Goal: Information Seeking & Learning: Check status

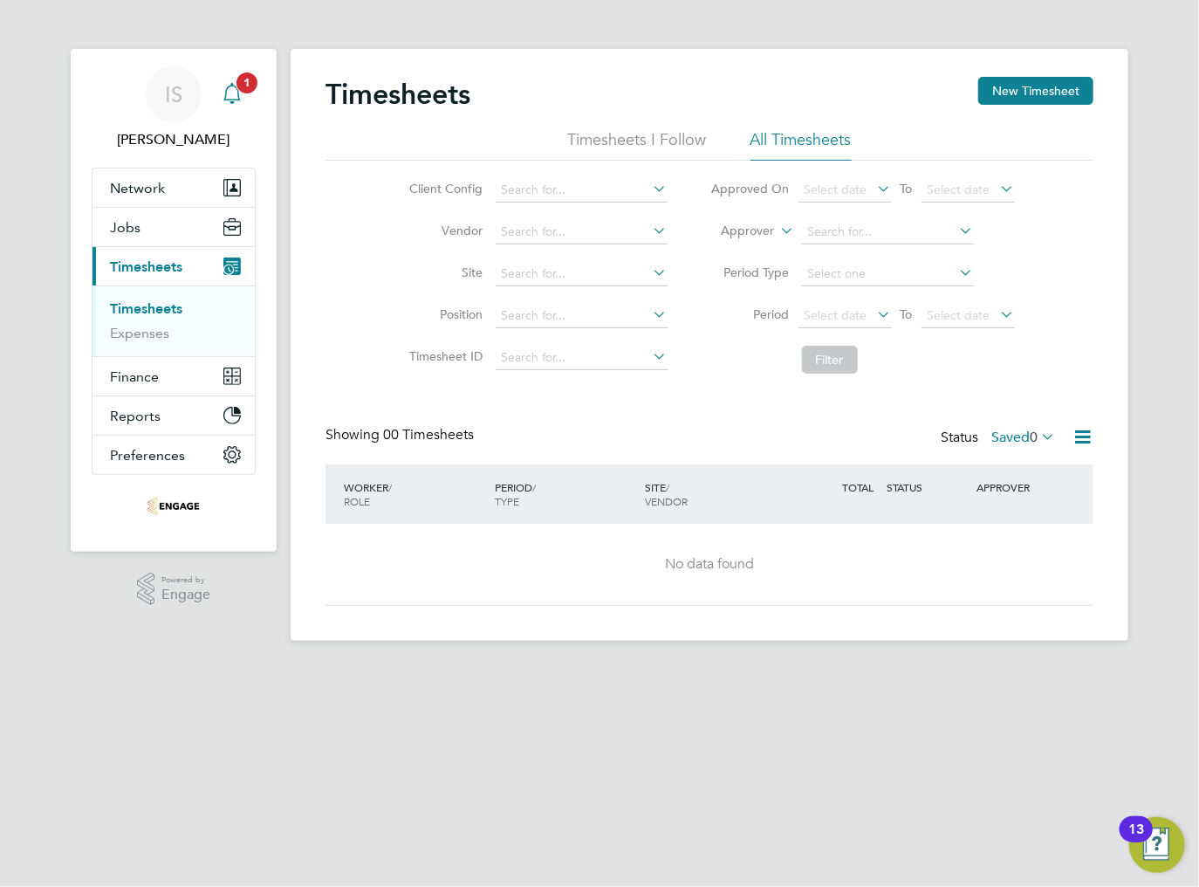
click at [233, 106] on div "Main navigation" at bounding box center [232, 94] width 35 height 35
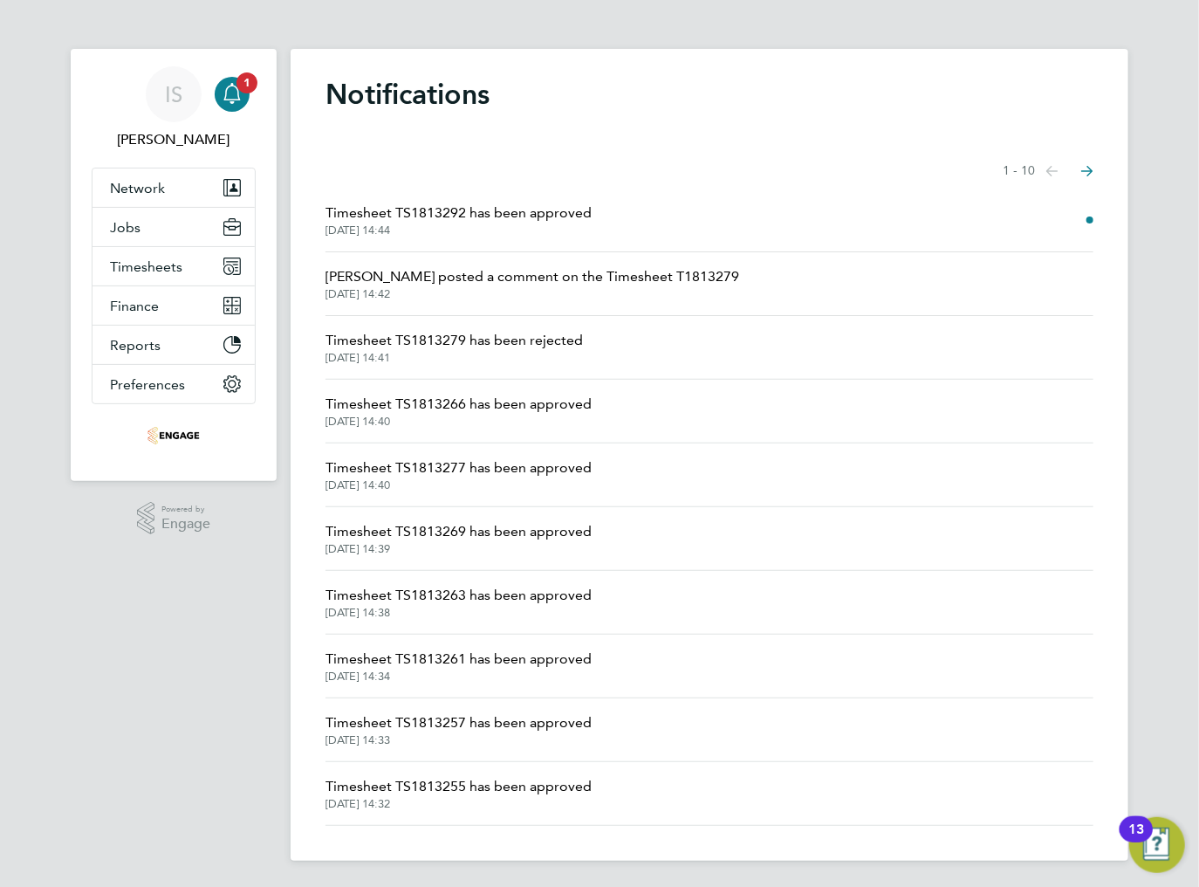
click at [457, 219] on span "Timesheet TS1813292 has been approved" at bounding box center [459, 213] width 266 height 21
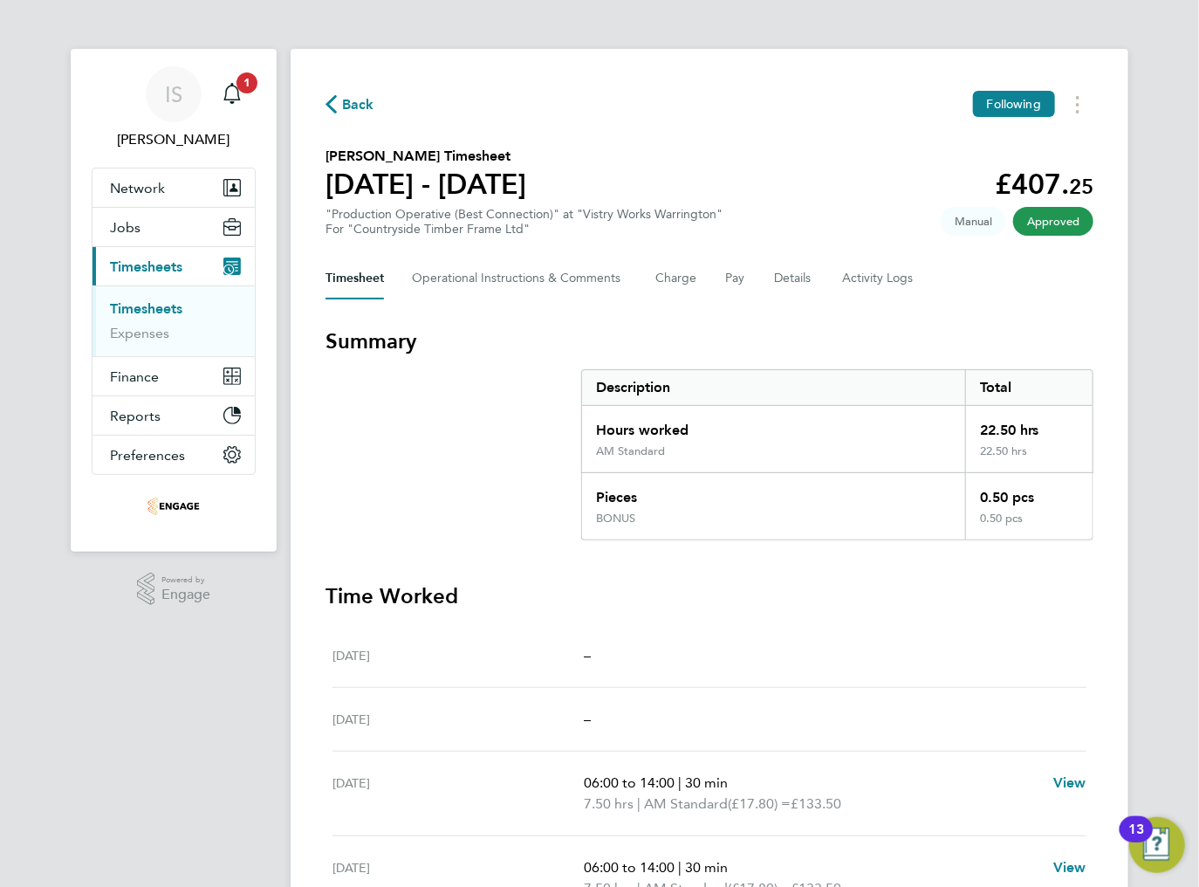
click at [339, 108] on span "Back" at bounding box center [350, 103] width 49 height 17
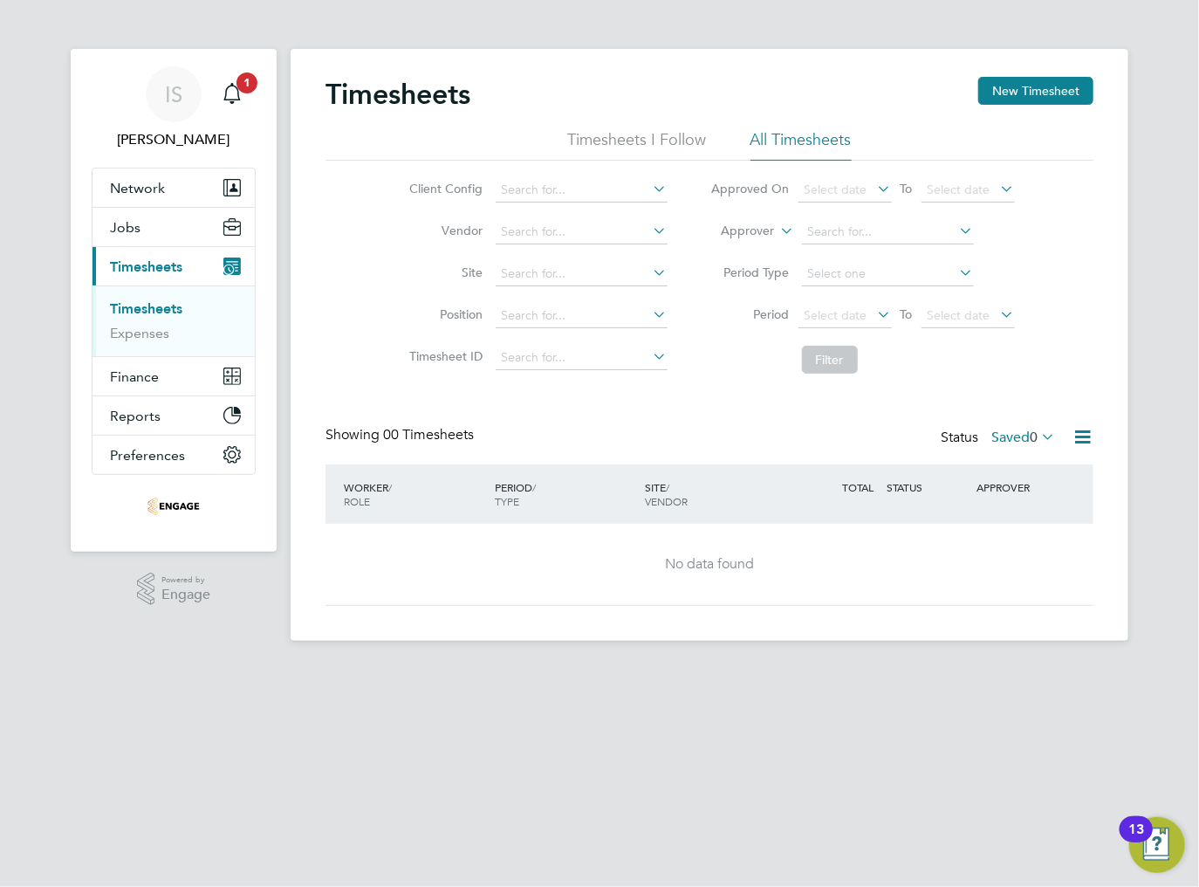
click at [1030, 461] on div "Showing 00 Timesheets Status Saved 0" at bounding box center [710, 445] width 768 height 38
click at [1030, 440] on span "0" at bounding box center [1034, 437] width 8 height 17
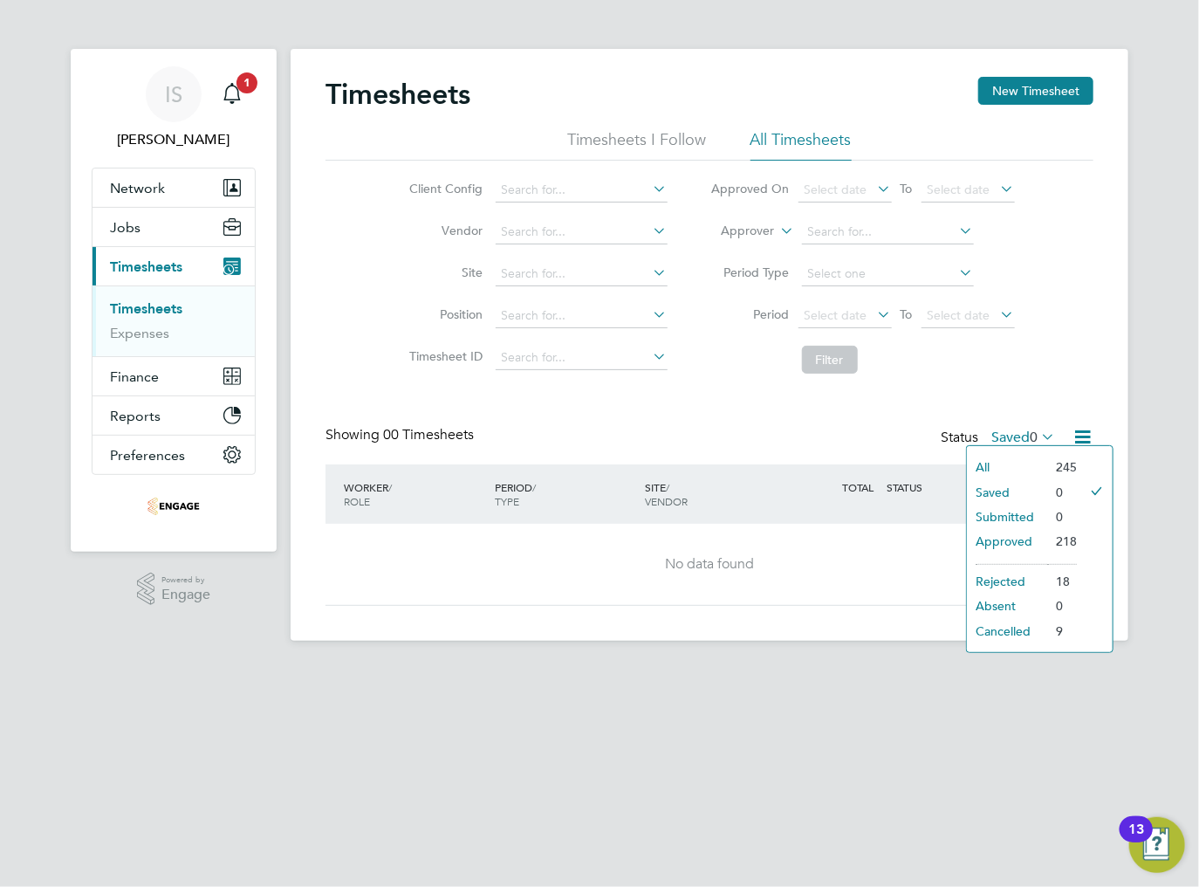
click at [1014, 458] on li "All" at bounding box center [1007, 467] width 80 height 24
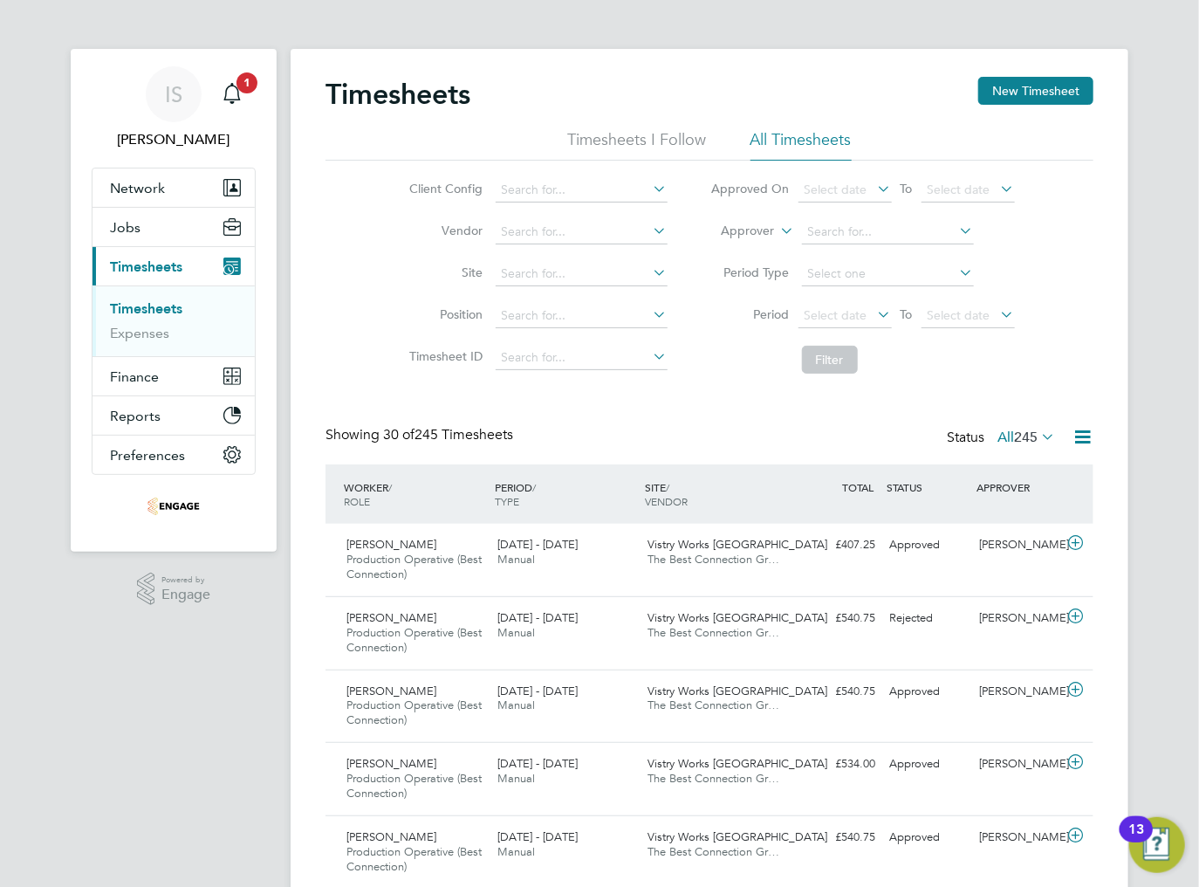
click at [1081, 436] on icon at bounding box center [1083, 437] width 22 height 22
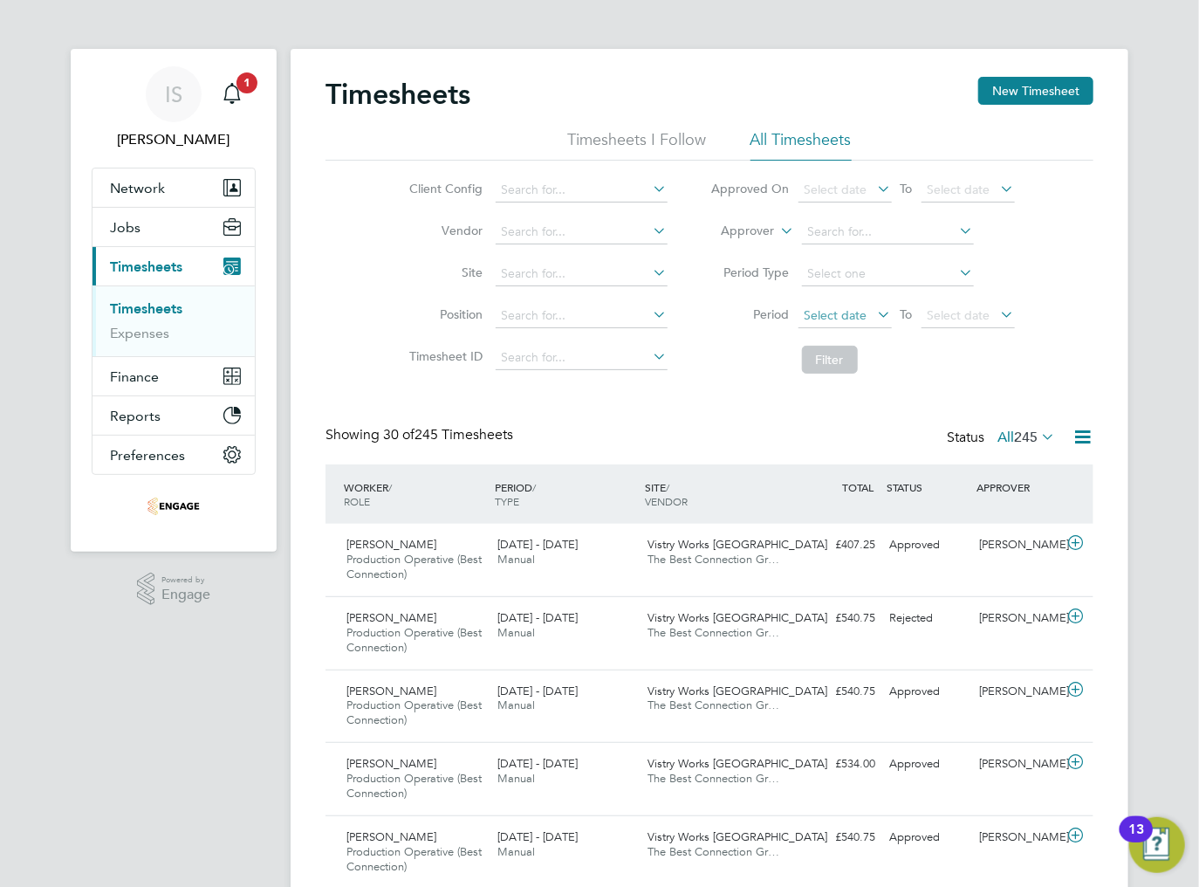
click at [842, 316] on span "Select date" at bounding box center [836, 315] width 63 height 16
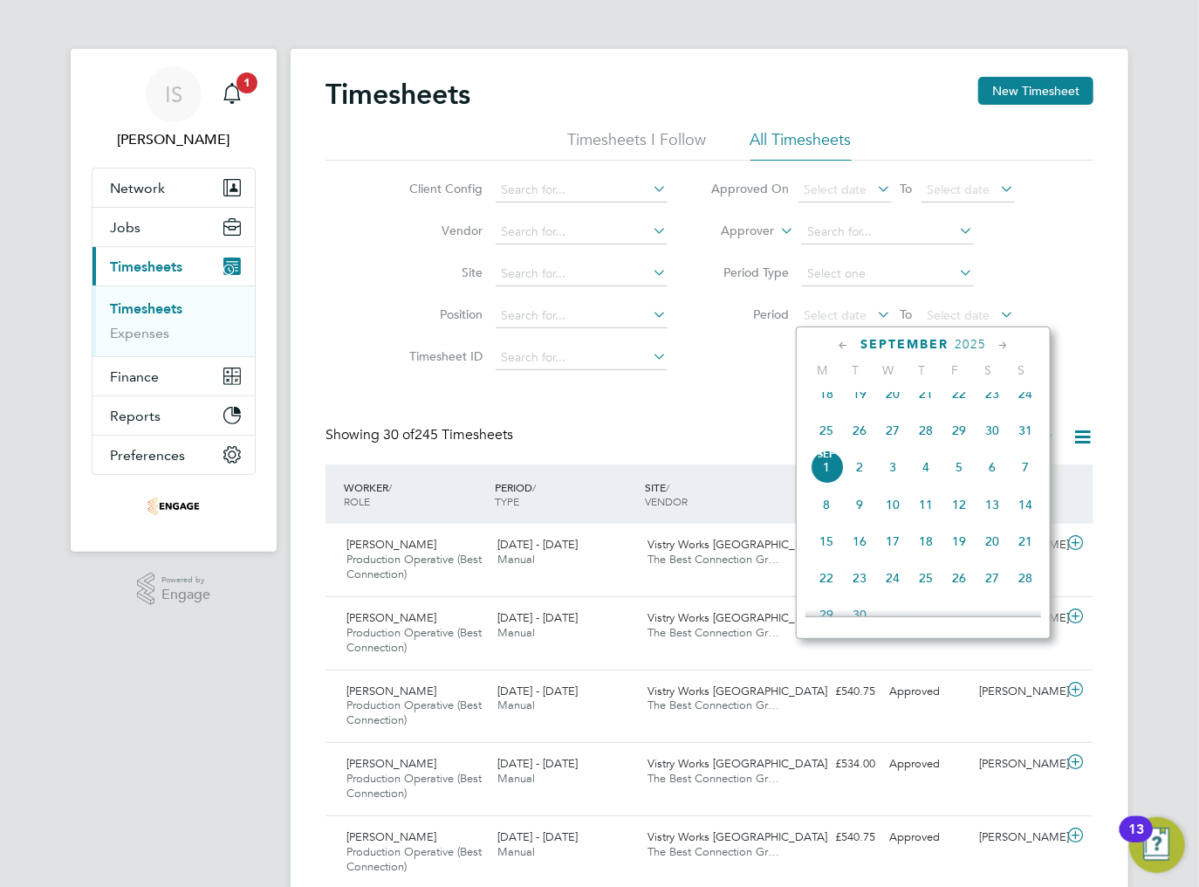
click at [829, 447] on span "25" at bounding box center [826, 430] width 33 height 33
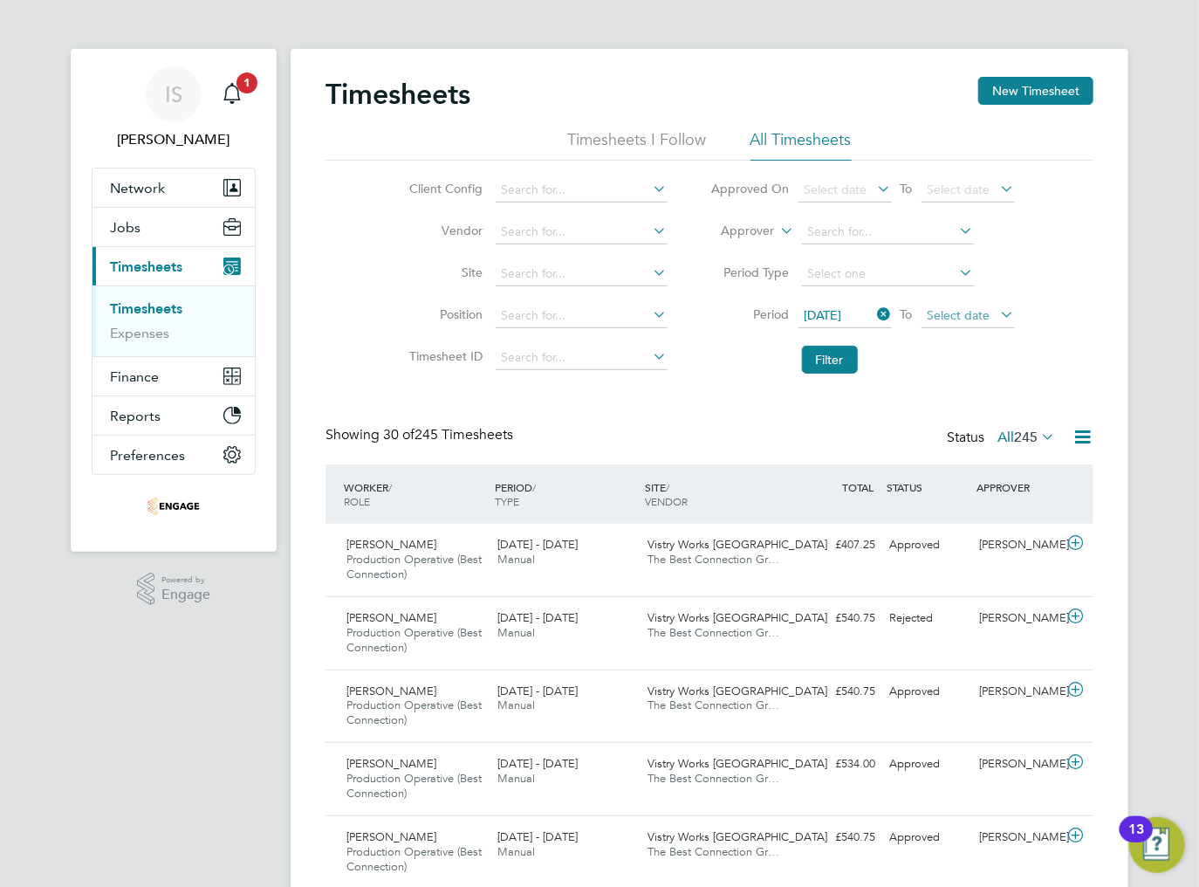
click at [962, 322] on span "Select date" at bounding box center [968, 317] width 93 height 24
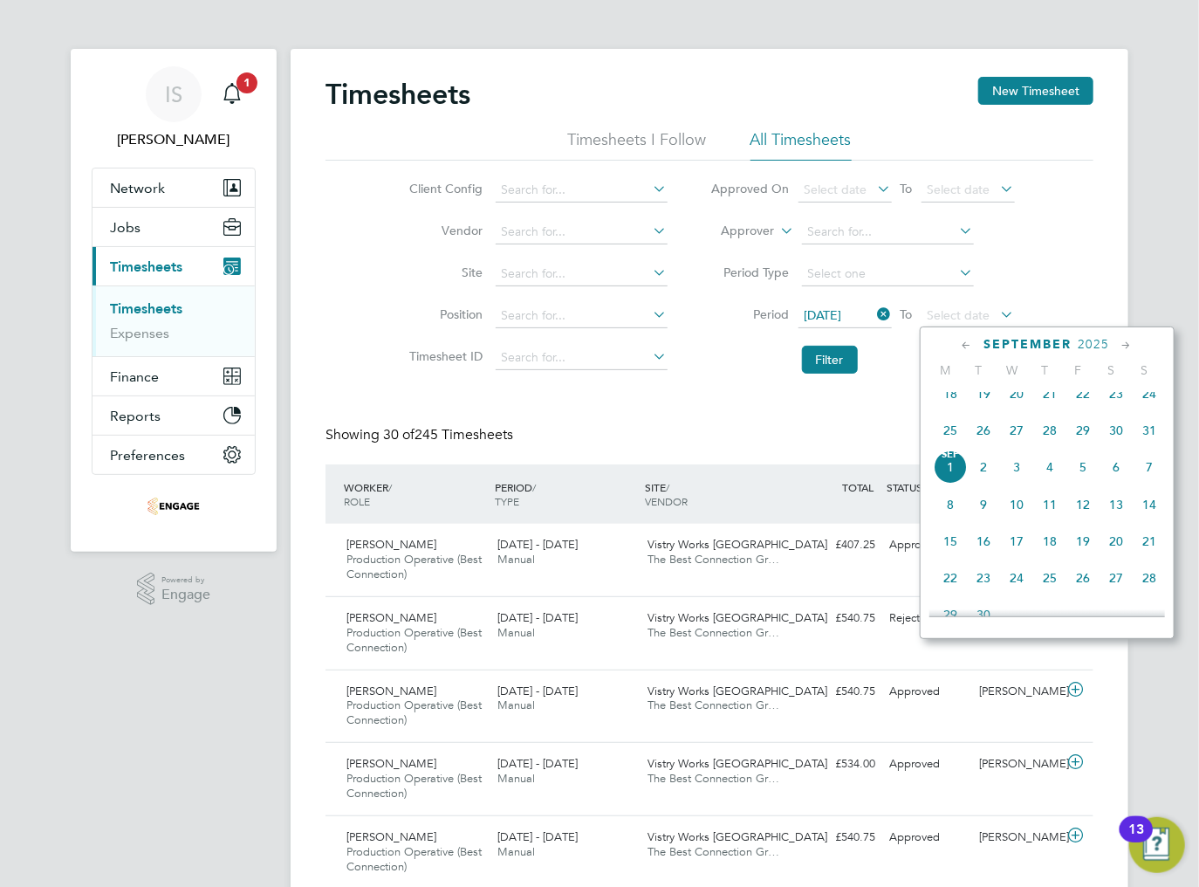
click at [1142, 446] on span "31" at bounding box center [1149, 430] width 33 height 33
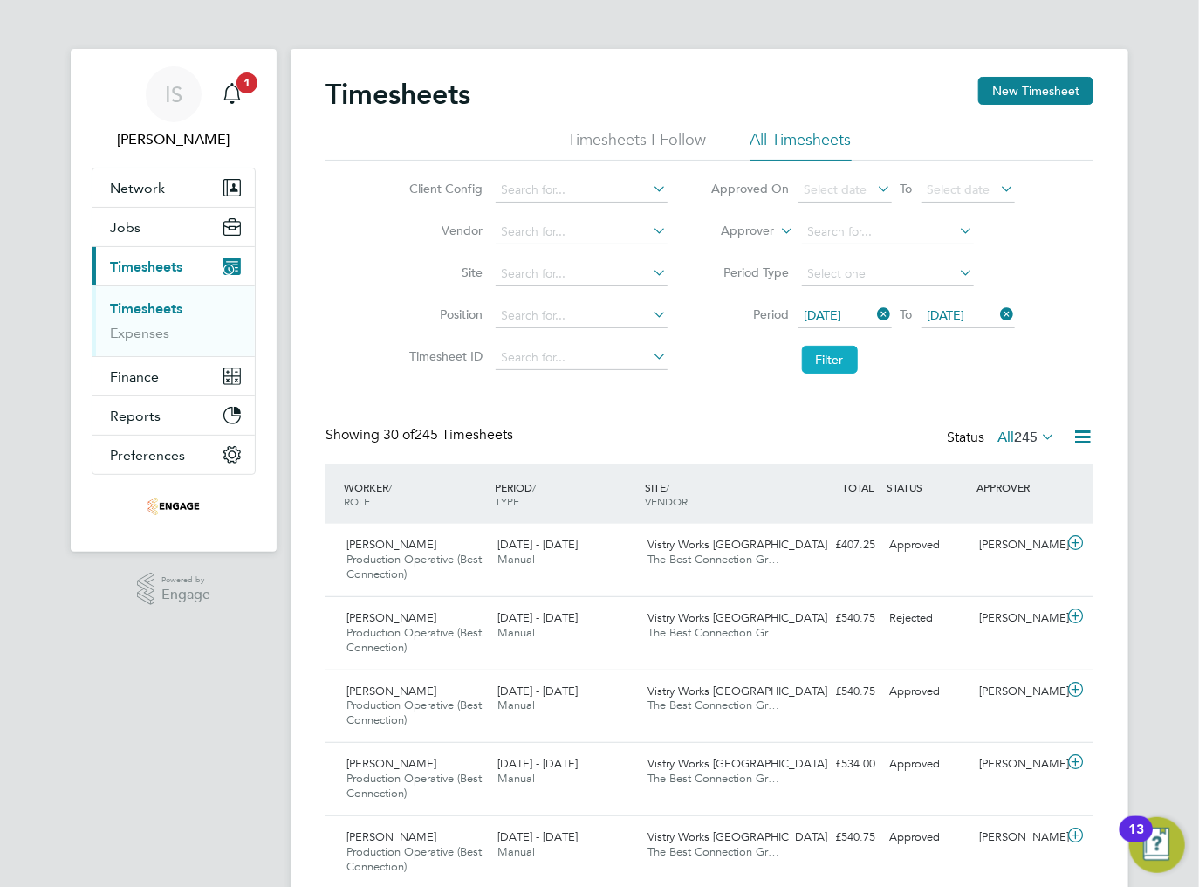
click at [842, 364] on button "Filter" at bounding box center [830, 360] width 56 height 28
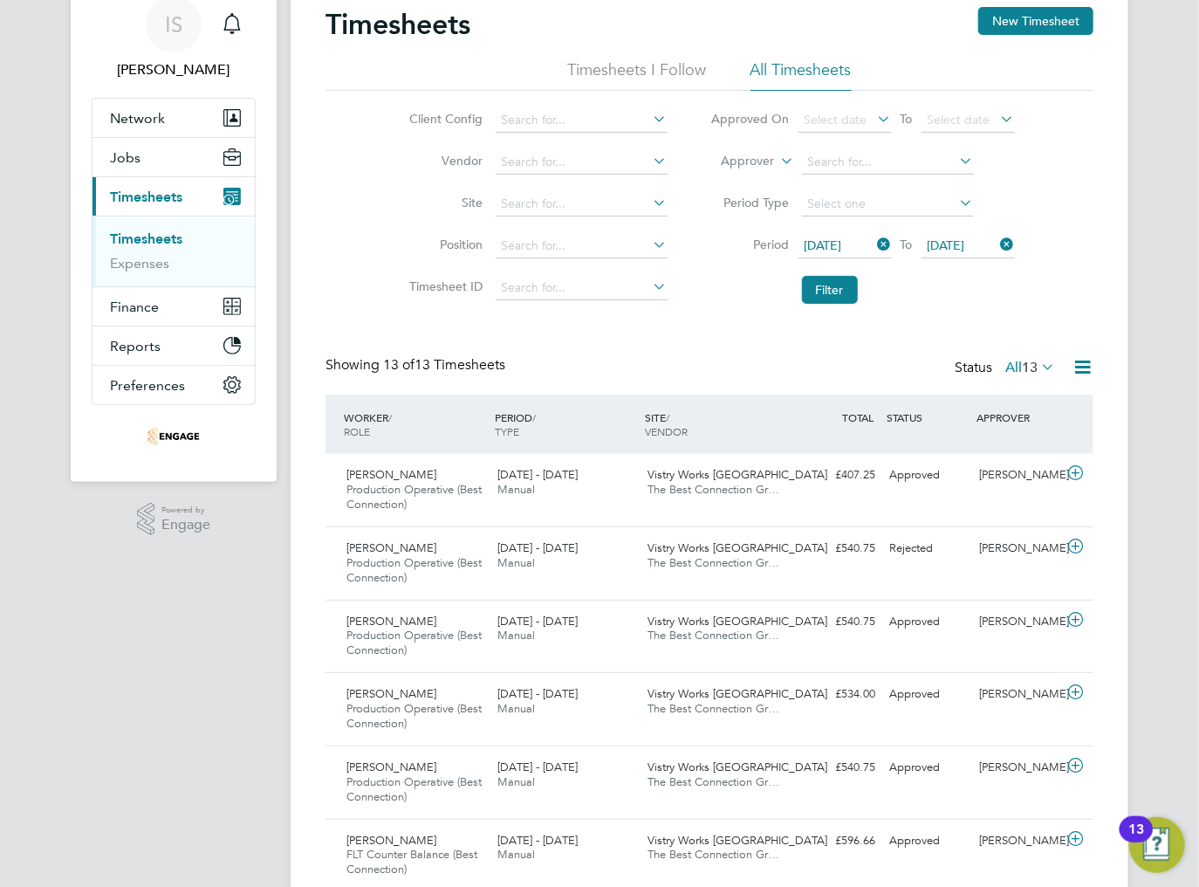
click at [1081, 365] on icon at bounding box center [1083, 367] width 22 height 22
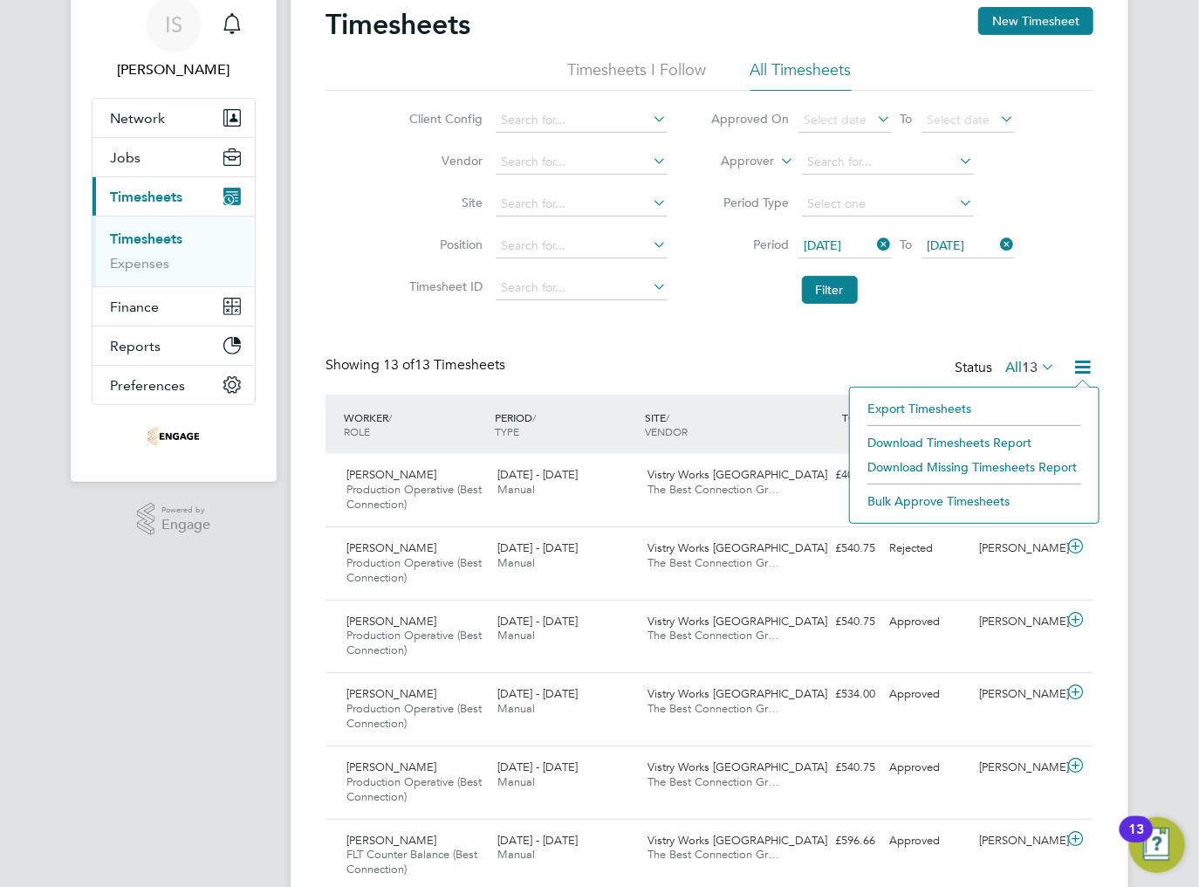
click at [951, 438] on li "Download Timesheets Report" at bounding box center [974, 442] width 231 height 24
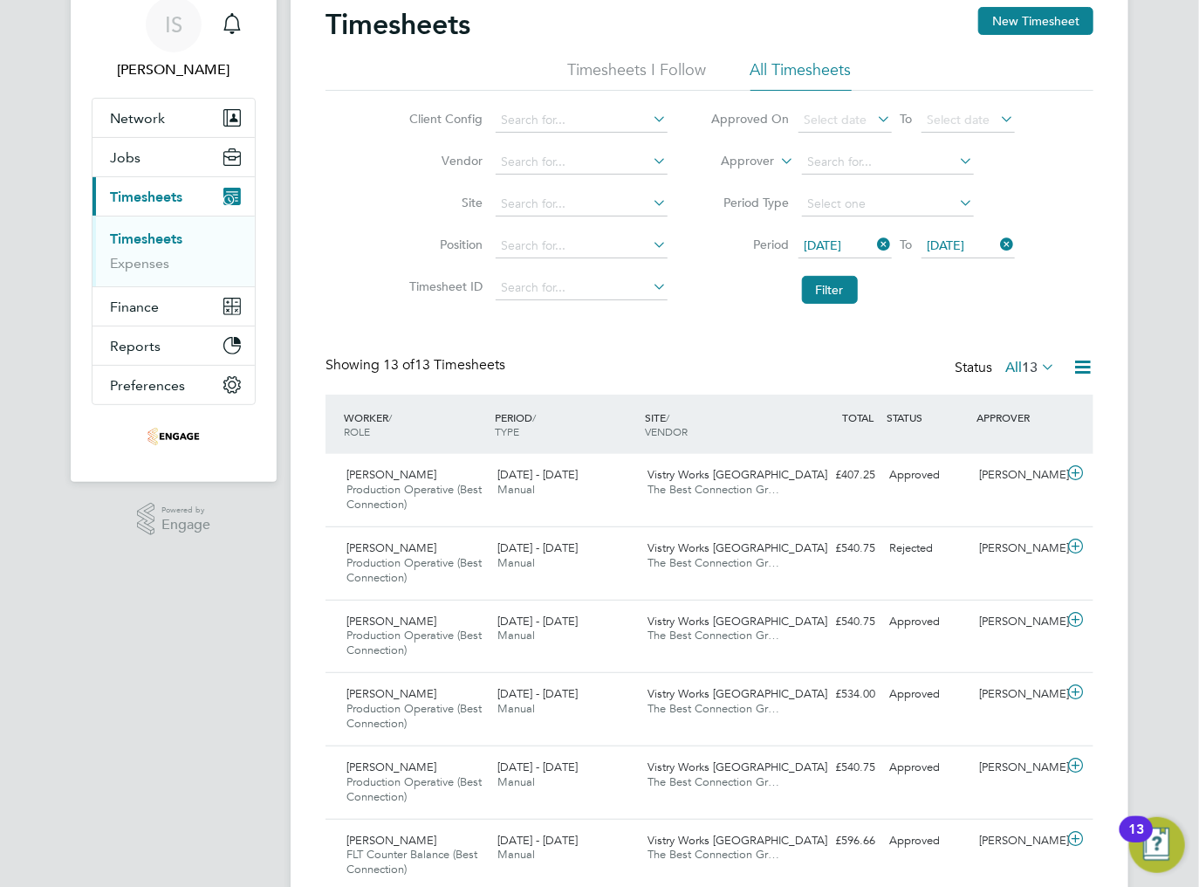
click at [1087, 367] on icon at bounding box center [1083, 367] width 22 height 22
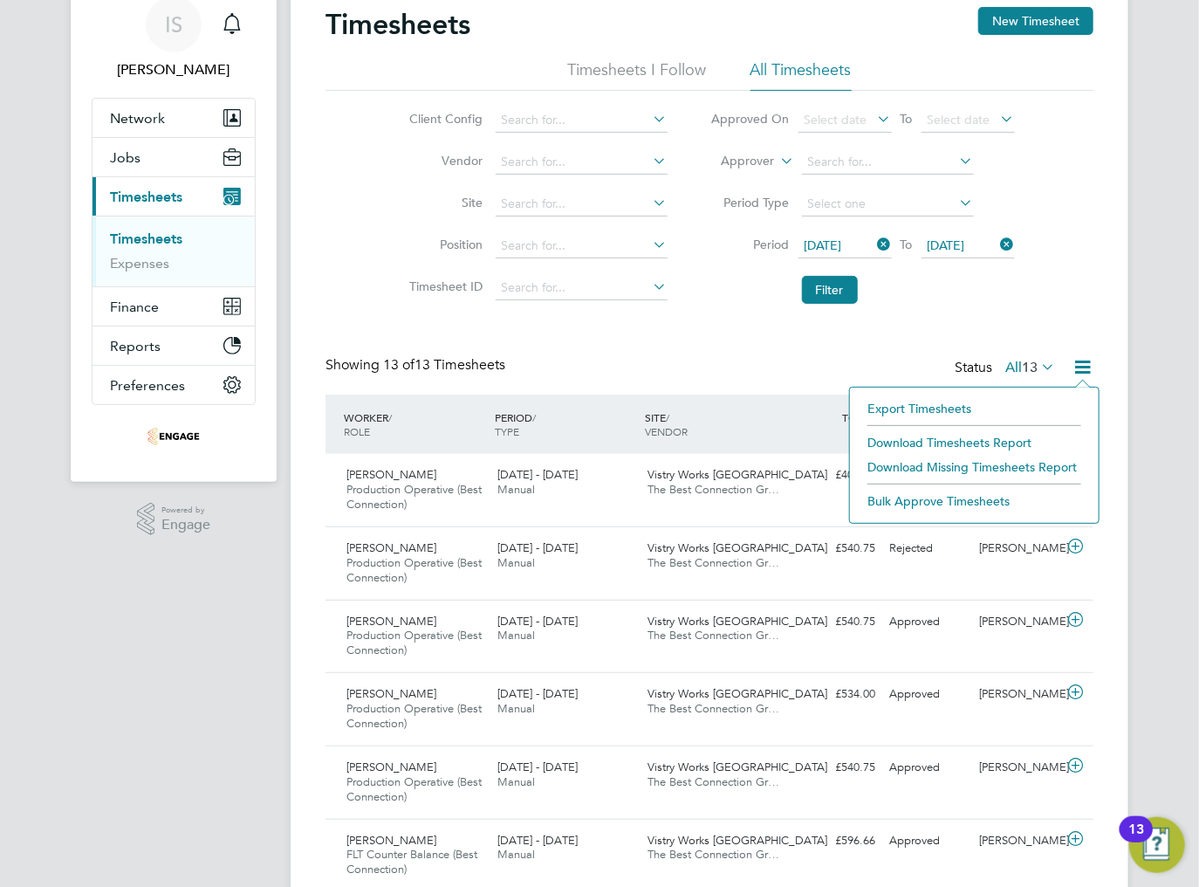
click at [914, 410] on li "Export Timesheets" at bounding box center [974, 408] width 231 height 24
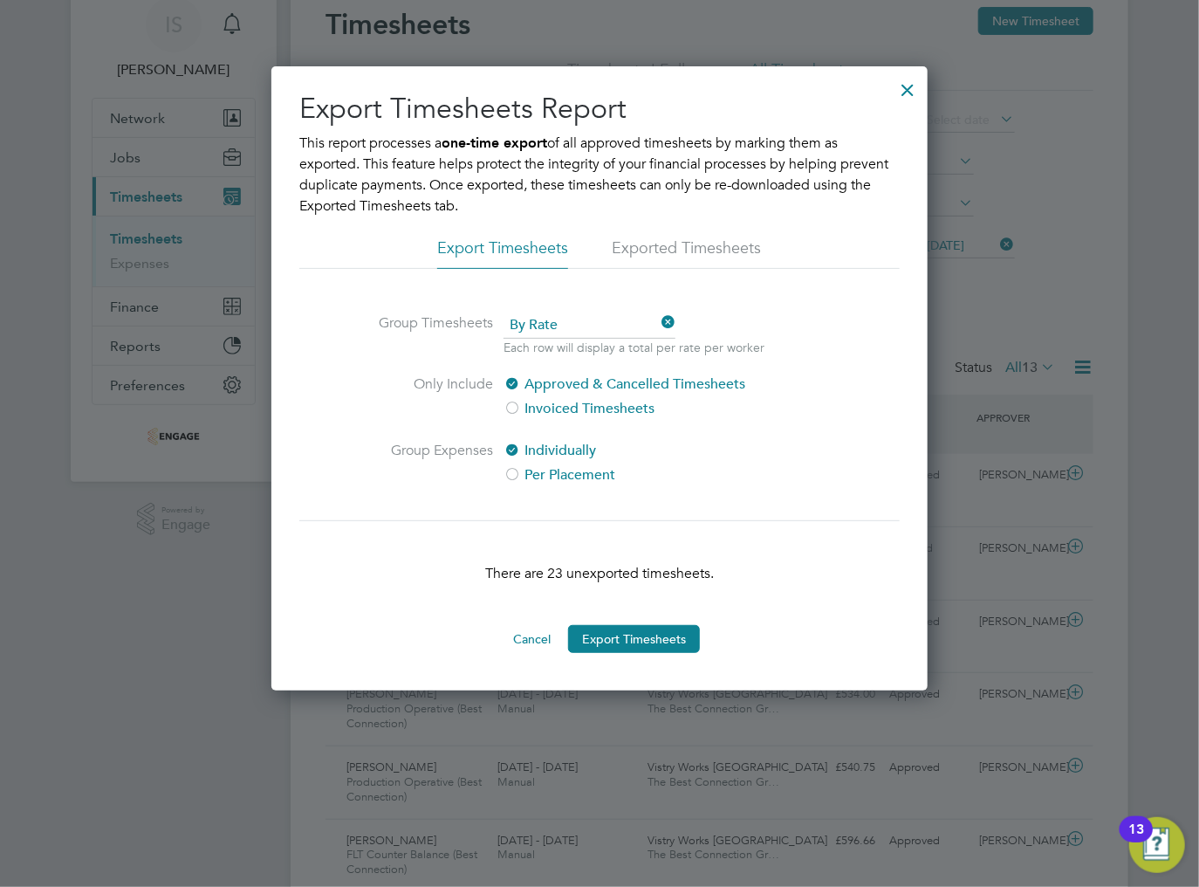
click at [911, 93] on div at bounding box center [907, 85] width 31 height 31
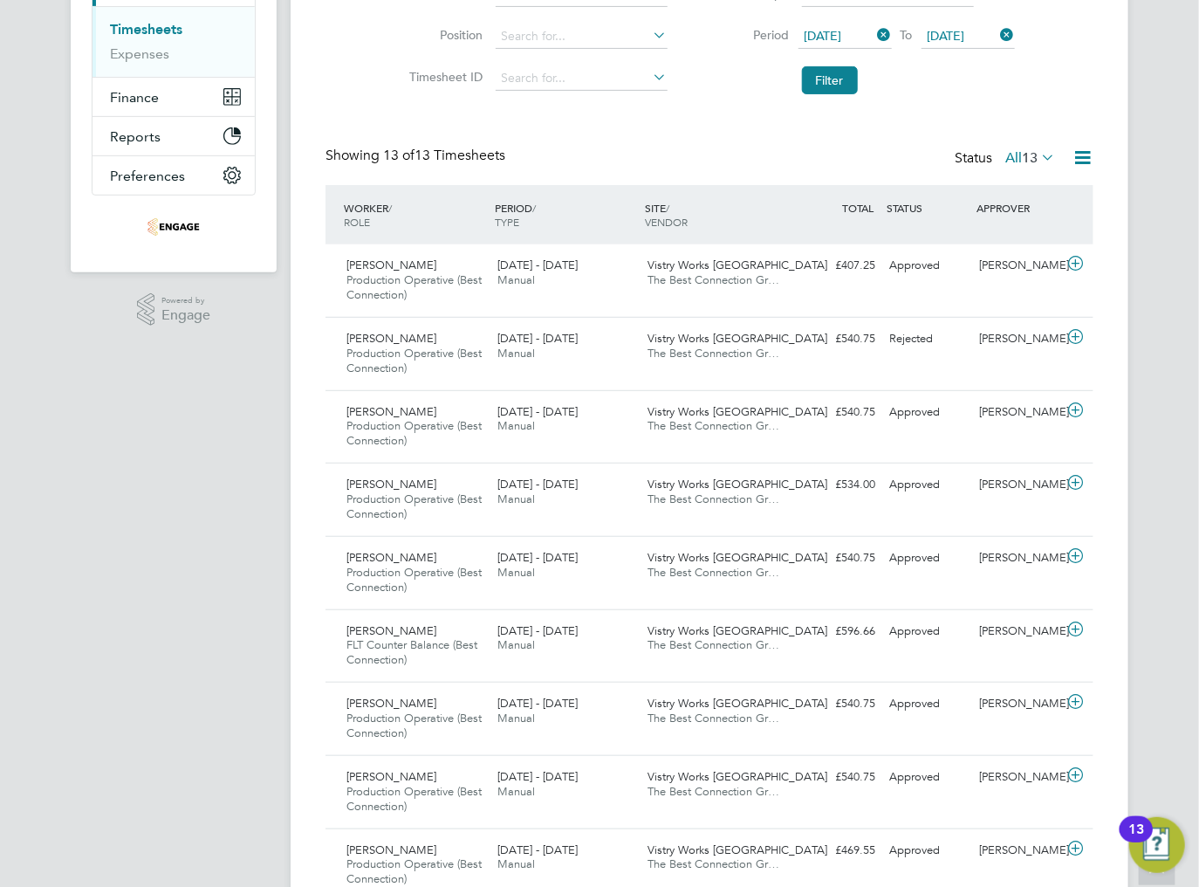
click at [1030, 157] on span "13" at bounding box center [1030, 157] width 16 height 17
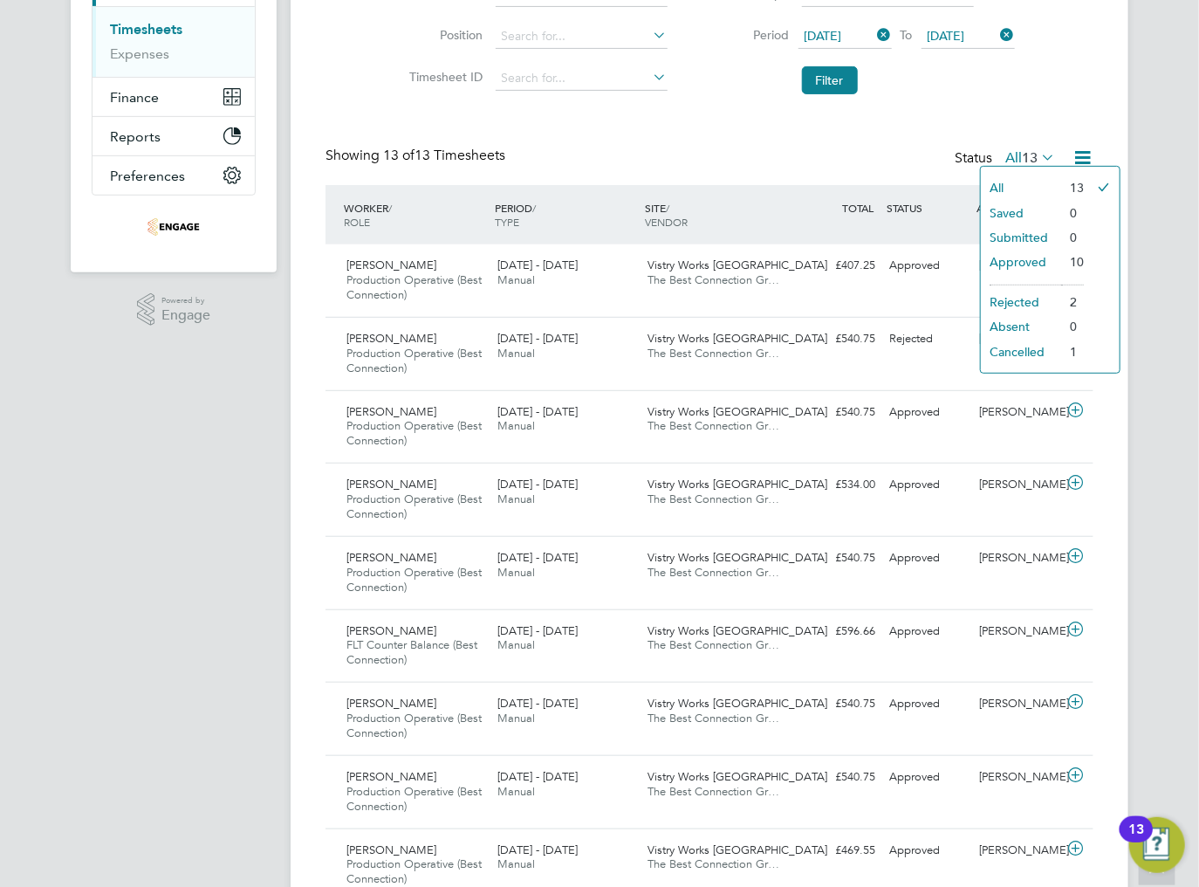
click at [1005, 261] on li "Approved" at bounding box center [1021, 262] width 80 height 24
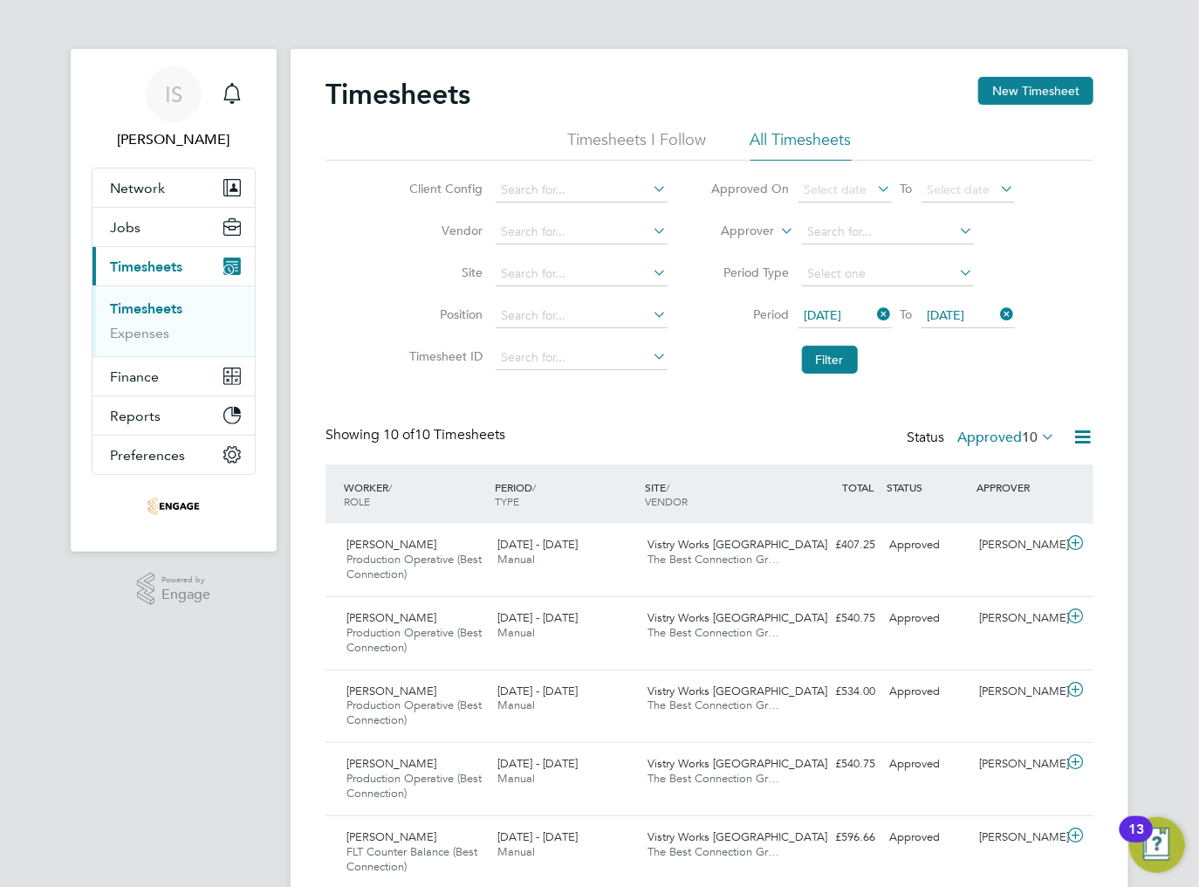
click at [1100, 440] on div "Timesheets New Timesheet Timesheets I Follow All Timesheets Client Config Vendo…" at bounding box center [710, 669] width 838 height 1240
click at [1088, 437] on icon at bounding box center [1083, 437] width 22 height 22
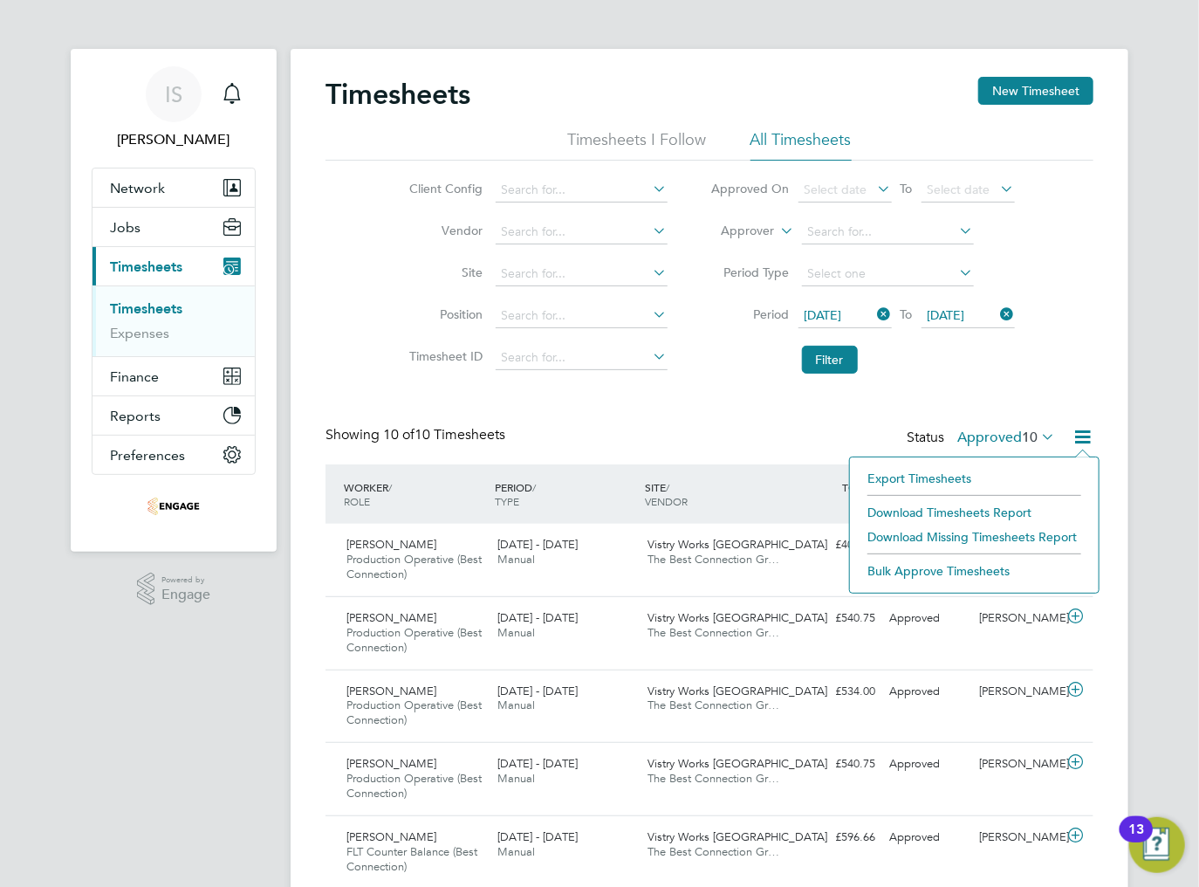
click at [932, 510] on li "Download Timesheets Report" at bounding box center [974, 512] width 231 height 24
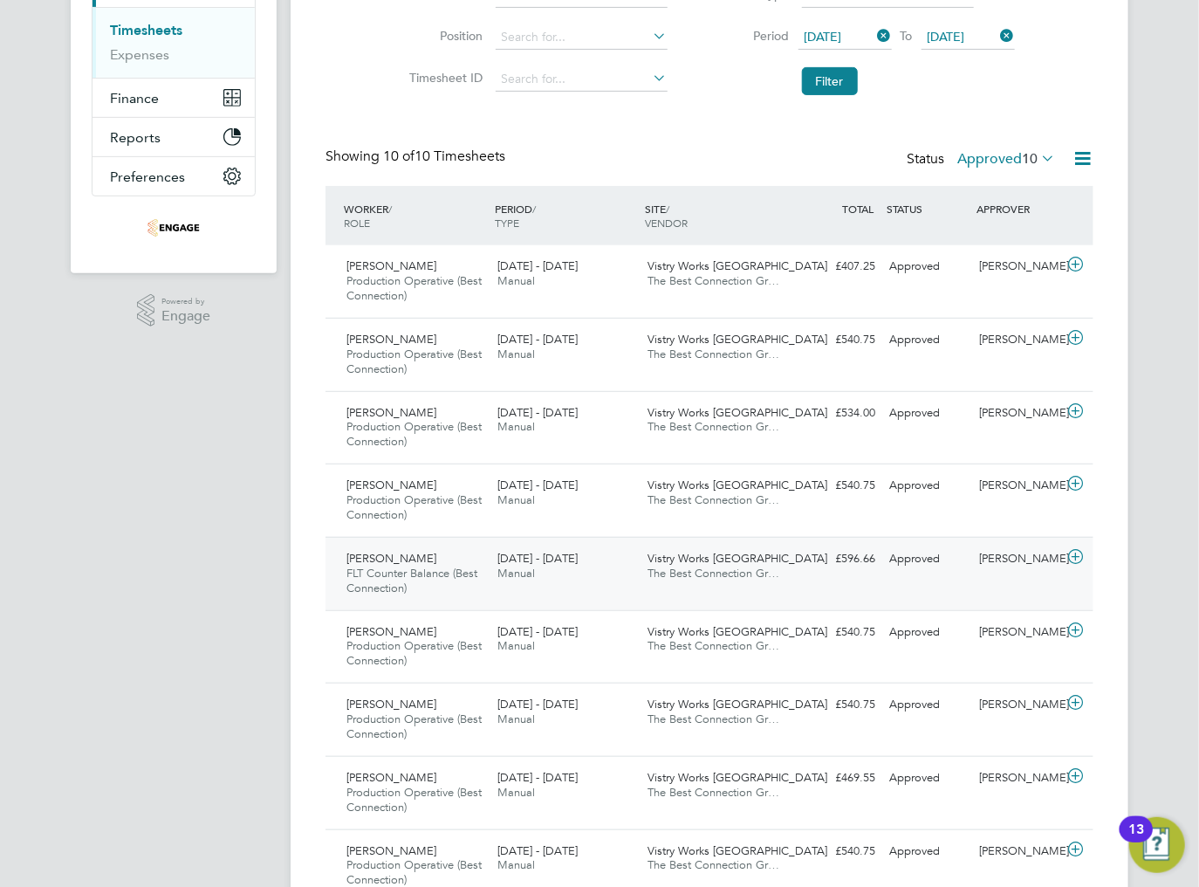
scroll to position [279, 0]
click at [586, 299] on div "Aiden Dungey Production Operative (Best Connection) 25 - 31 Aug 2025 25 - 31 Au…" at bounding box center [710, 280] width 768 height 72
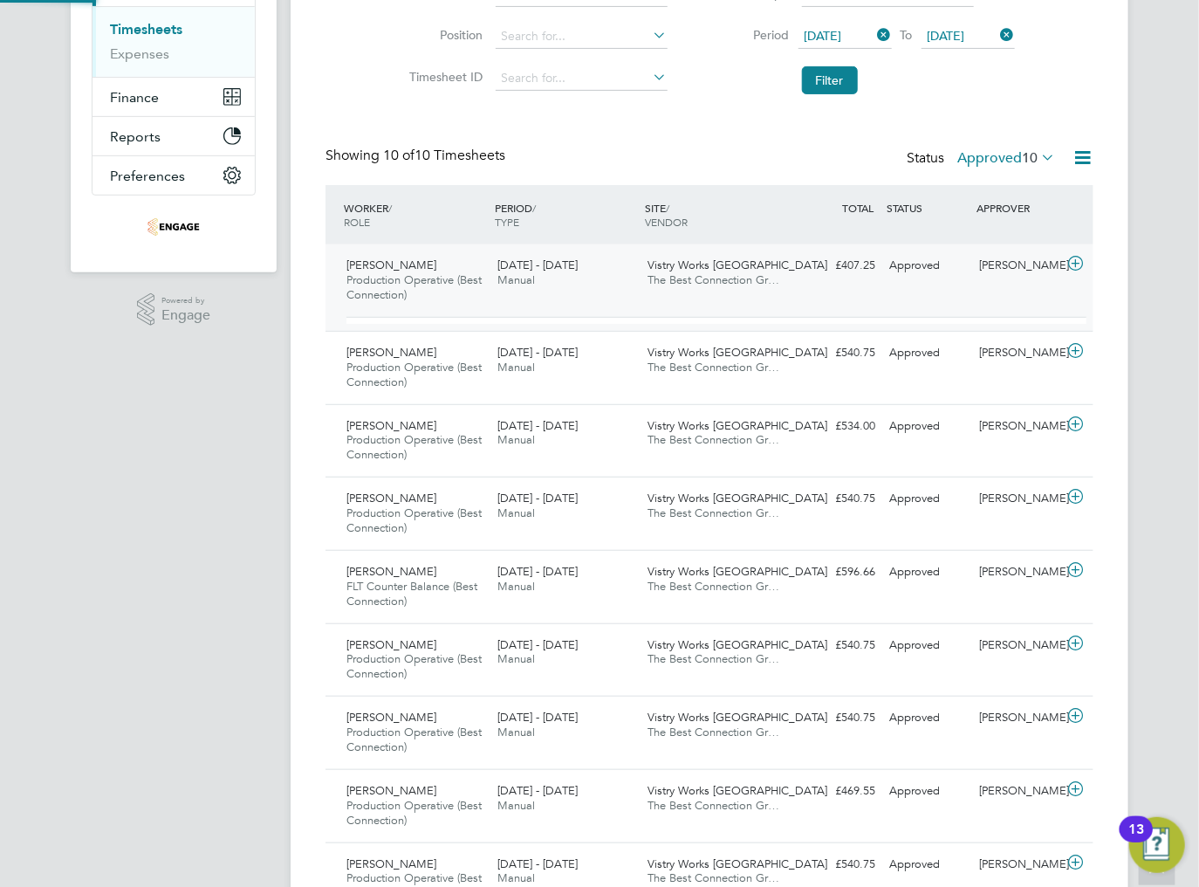
scroll to position [29, 169]
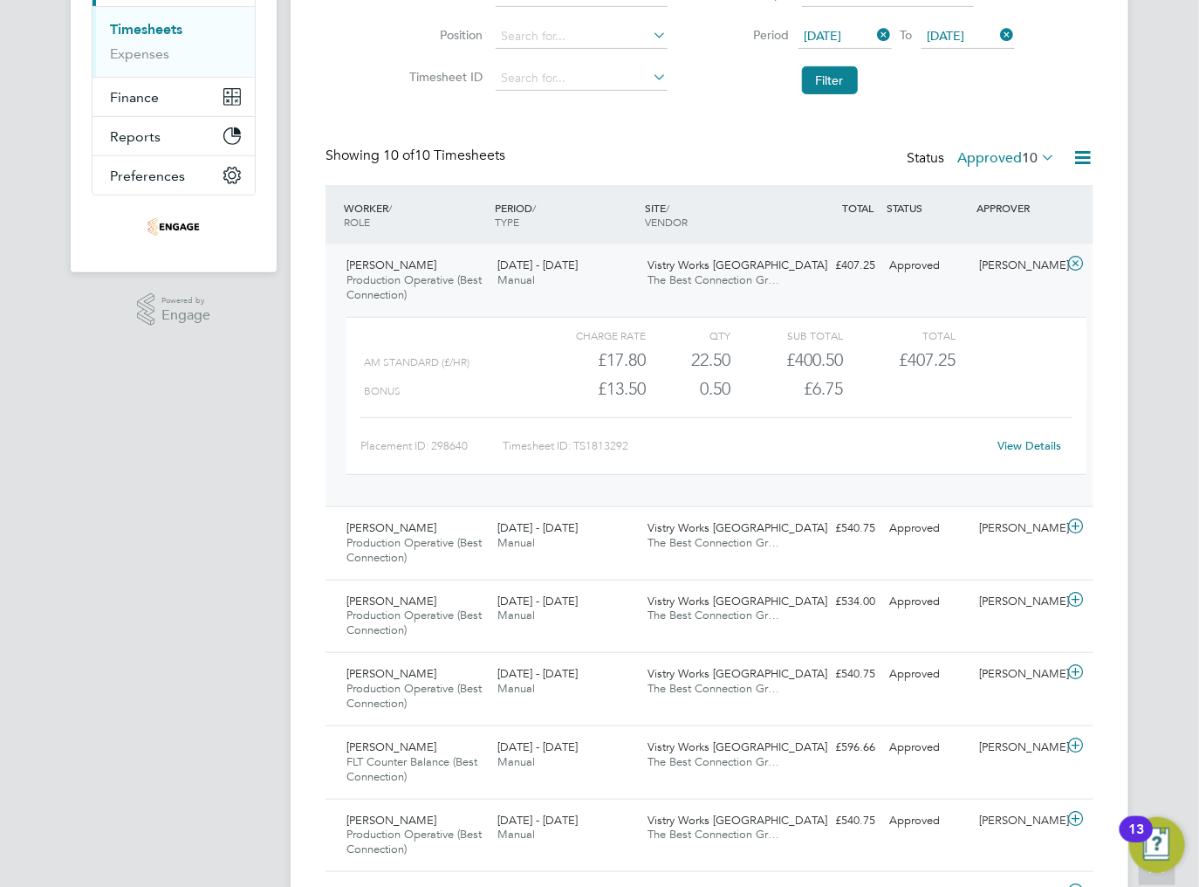
click at [1040, 447] on link "View Details" at bounding box center [1031, 445] width 64 height 15
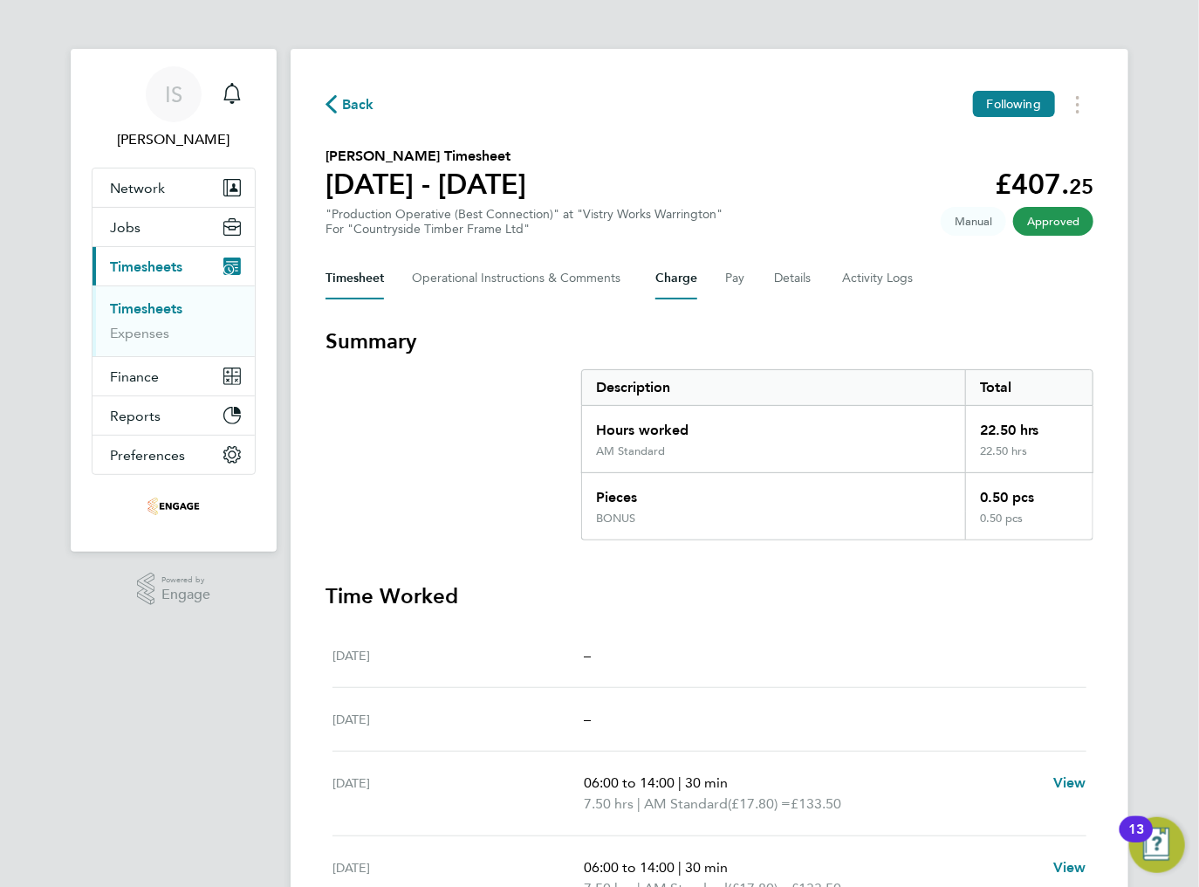
click at [688, 282] on button "Charge" at bounding box center [677, 278] width 42 height 42
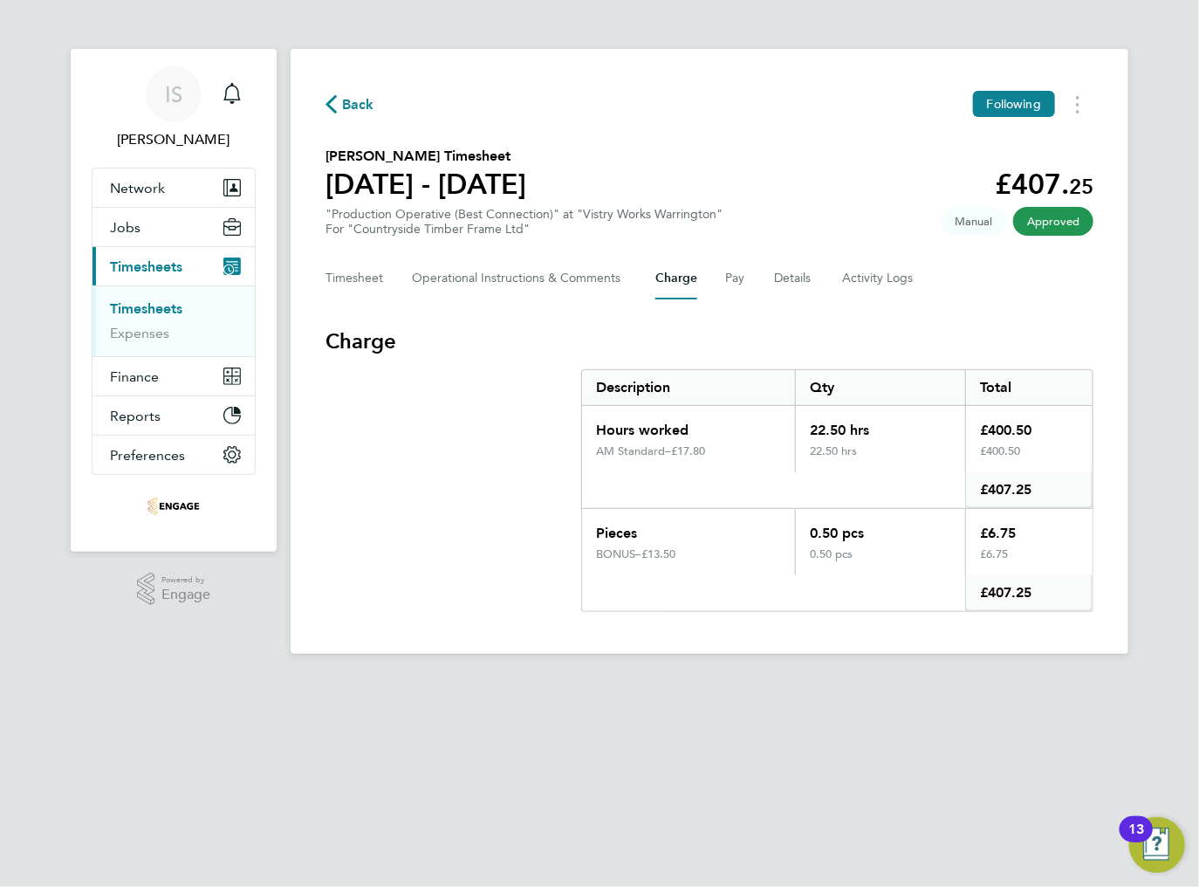
drag, startPoint x: 1031, startPoint y: 534, endPoint x: 980, endPoint y: 534, distance: 50.6
click at [980, 534] on div "£6.75" at bounding box center [1028, 528] width 127 height 38
copy div "£6.75"
click at [328, 282] on button "Timesheet" at bounding box center [355, 278] width 58 height 42
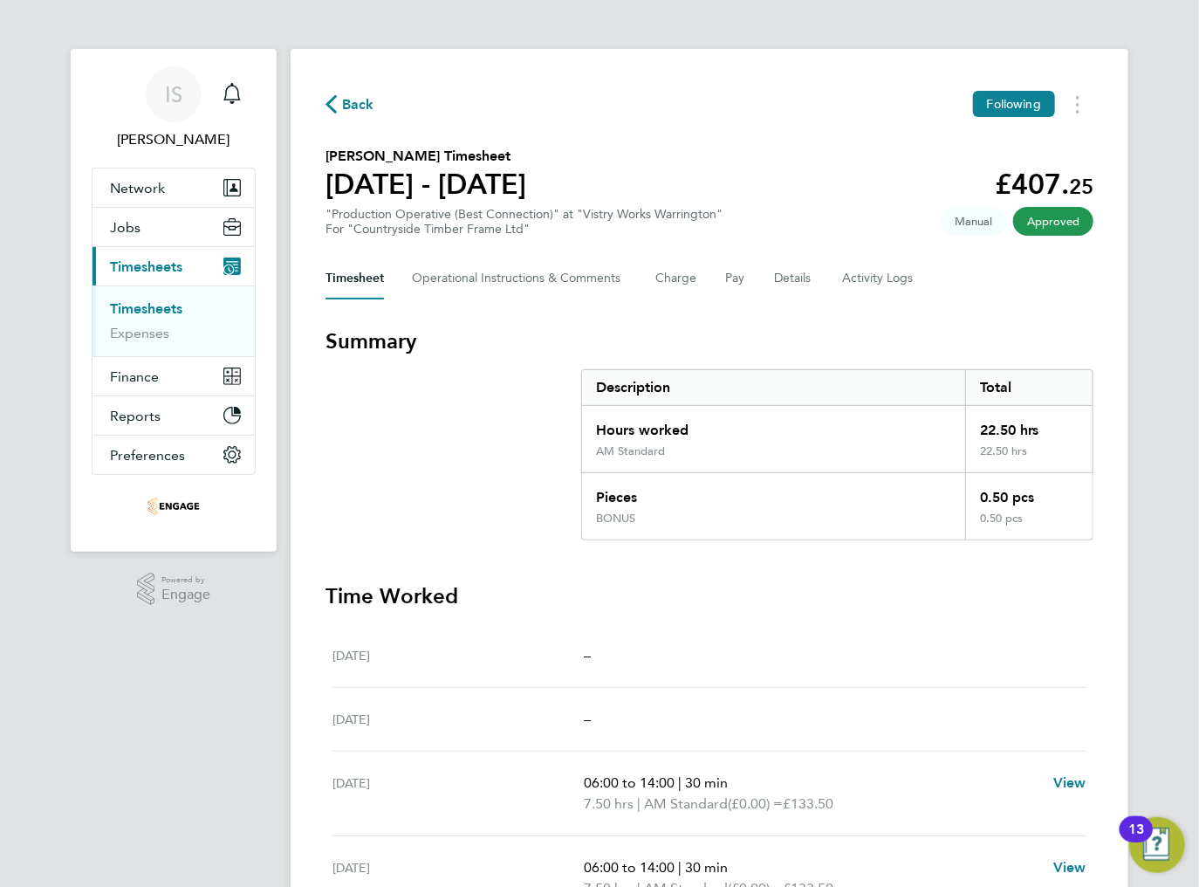
click at [360, 101] on span "Back" at bounding box center [358, 104] width 32 height 21
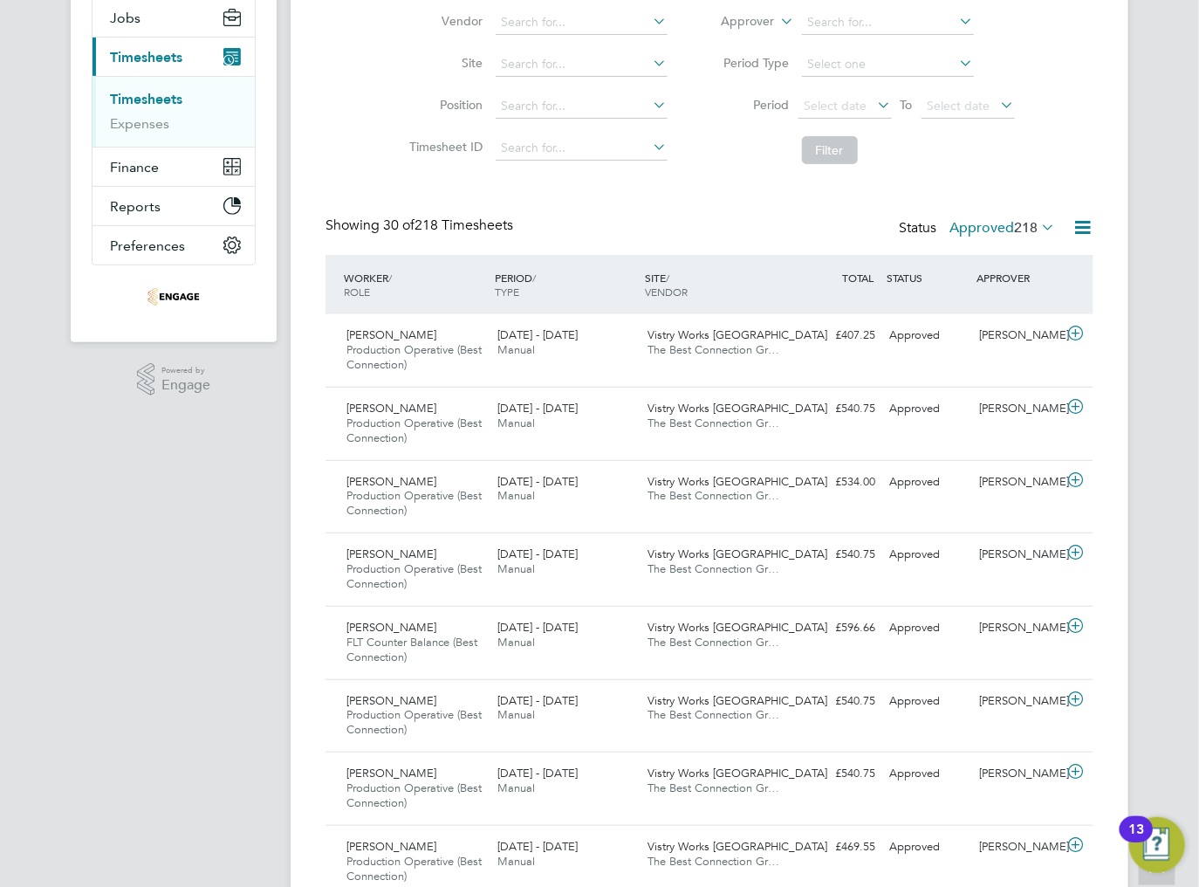
click at [1029, 227] on span "218" at bounding box center [1026, 227] width 24 height 17
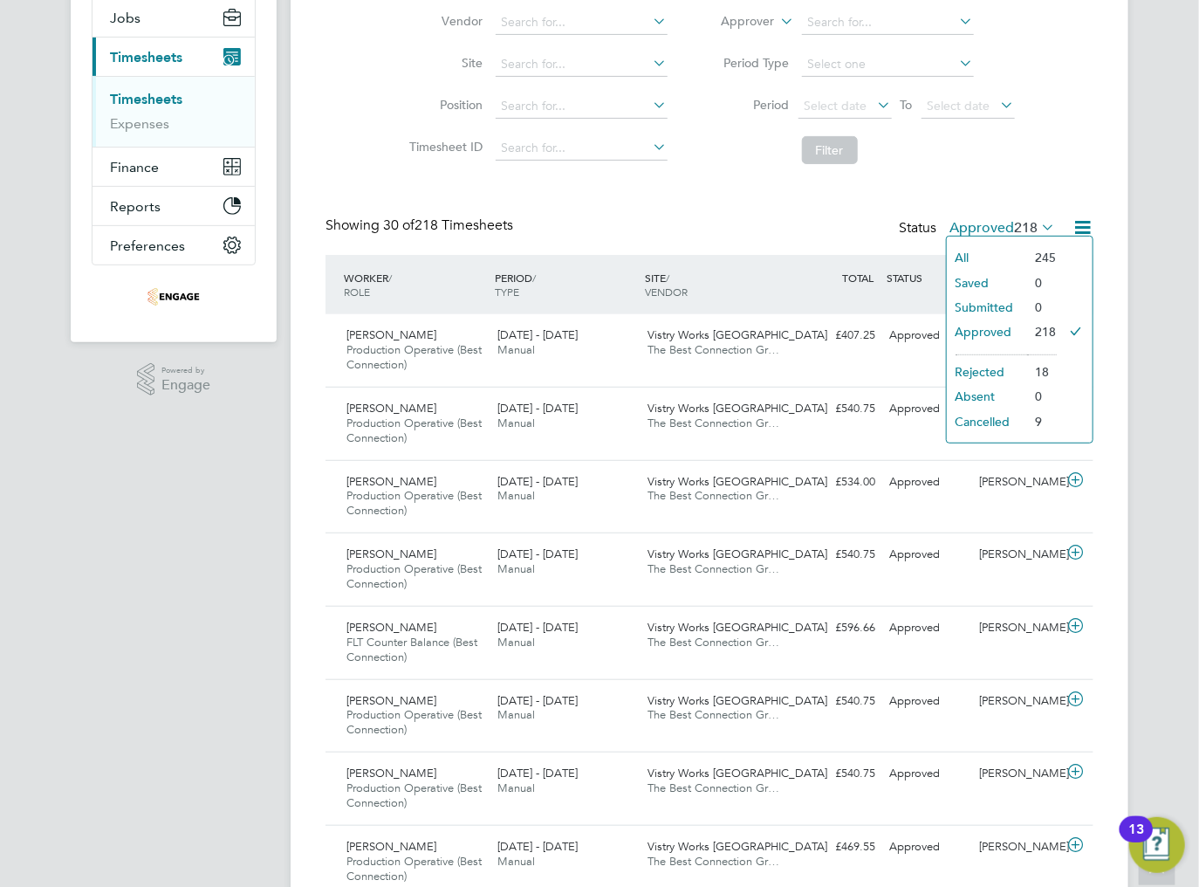
click at [946, 159] on li "Filter" at bounding box center [863, 149] width 347 height 45
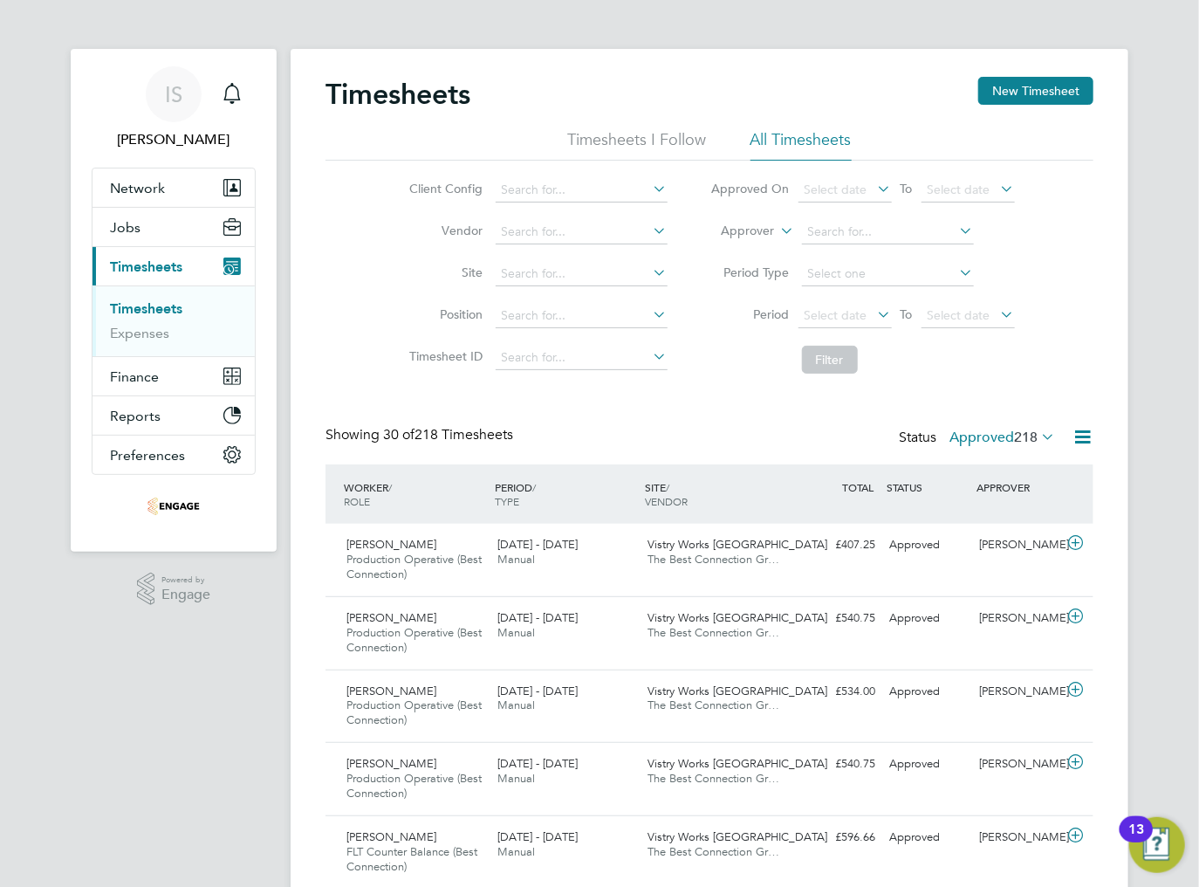
click at [875, 323] on icon at bounding box center [875, 314] width 0 height 24
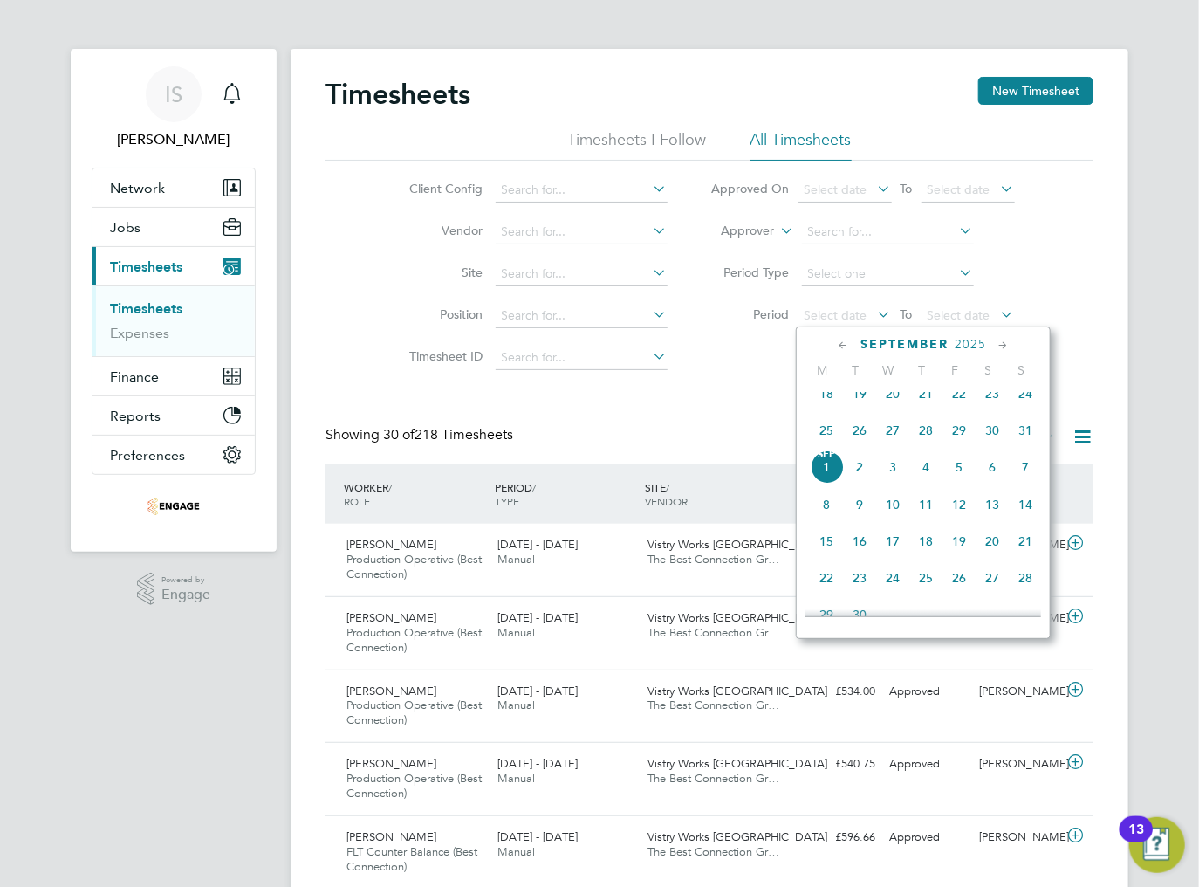
click at [832, 443] on span "25" at bounding box center [826, 430] width 33 height 33
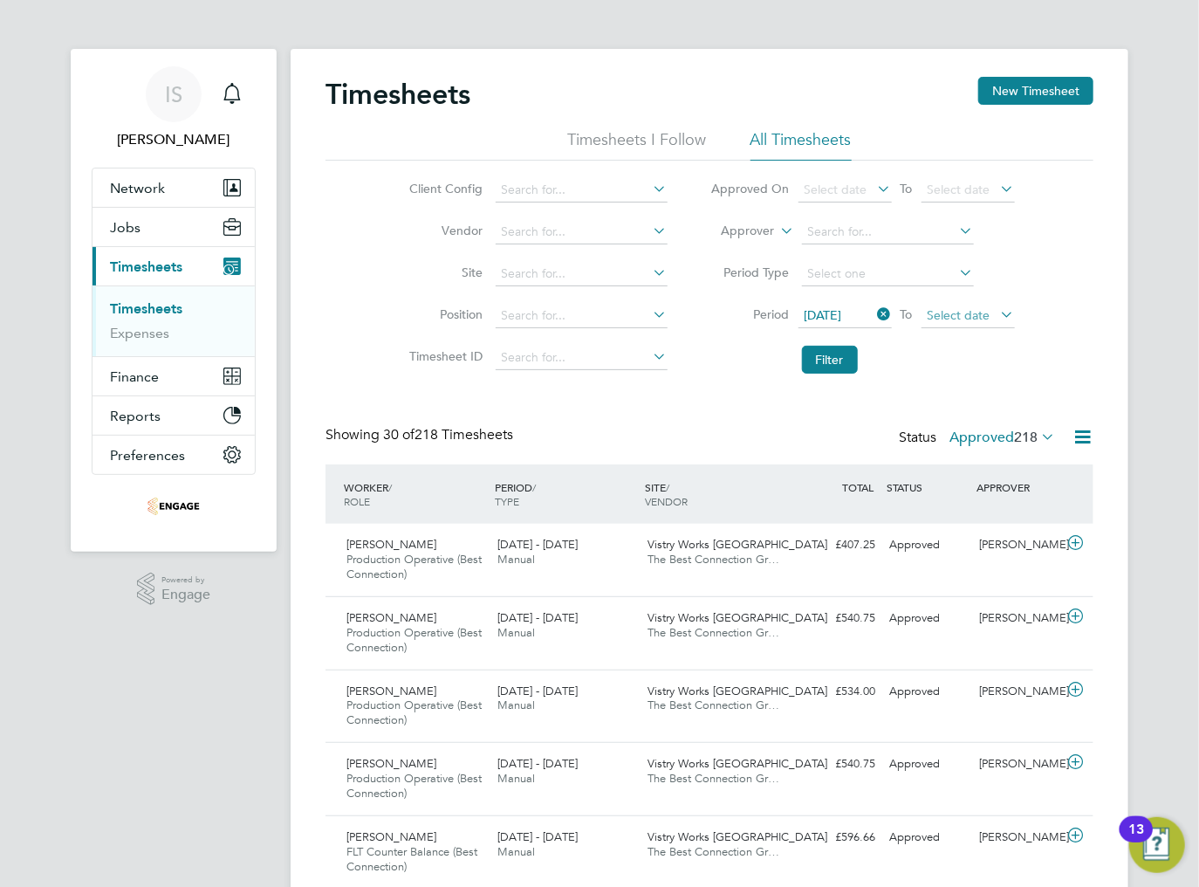
click at [970, 311] on span "Select date" at bounding box center [959, 315] width 63 height 16
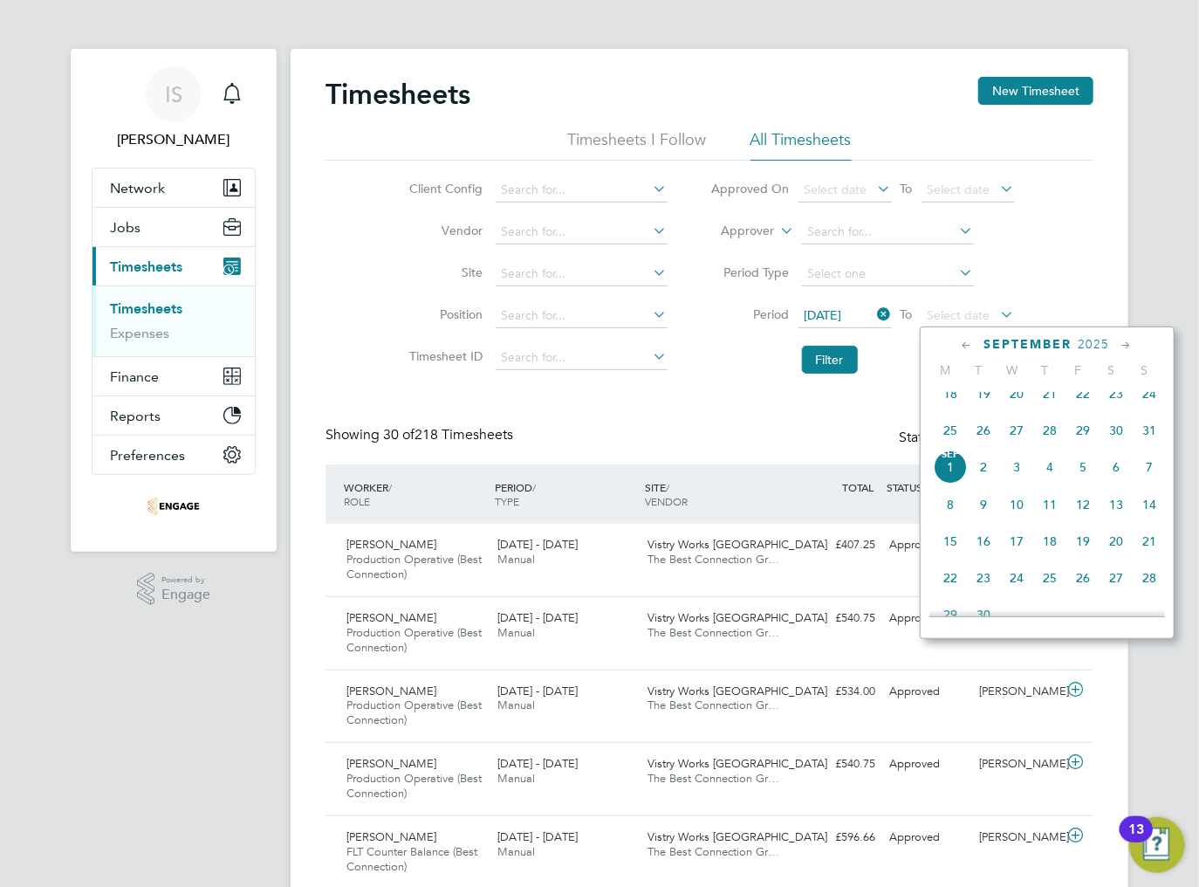
click at [1149, 444] on span "31" at bounding box center [1149, 430] width 33 height 33
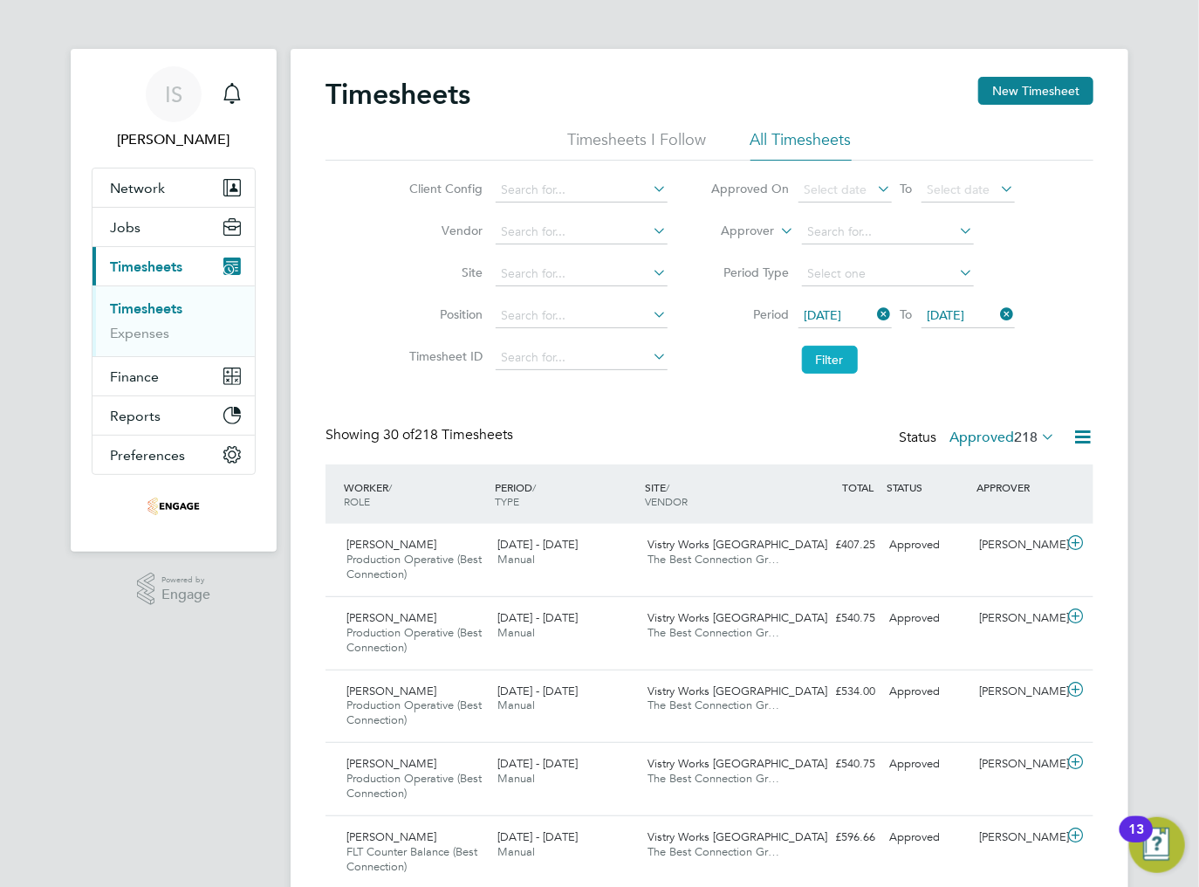
click at [823, 365] on button "Filter" at bounding box center [830, 360] width 56 height 28
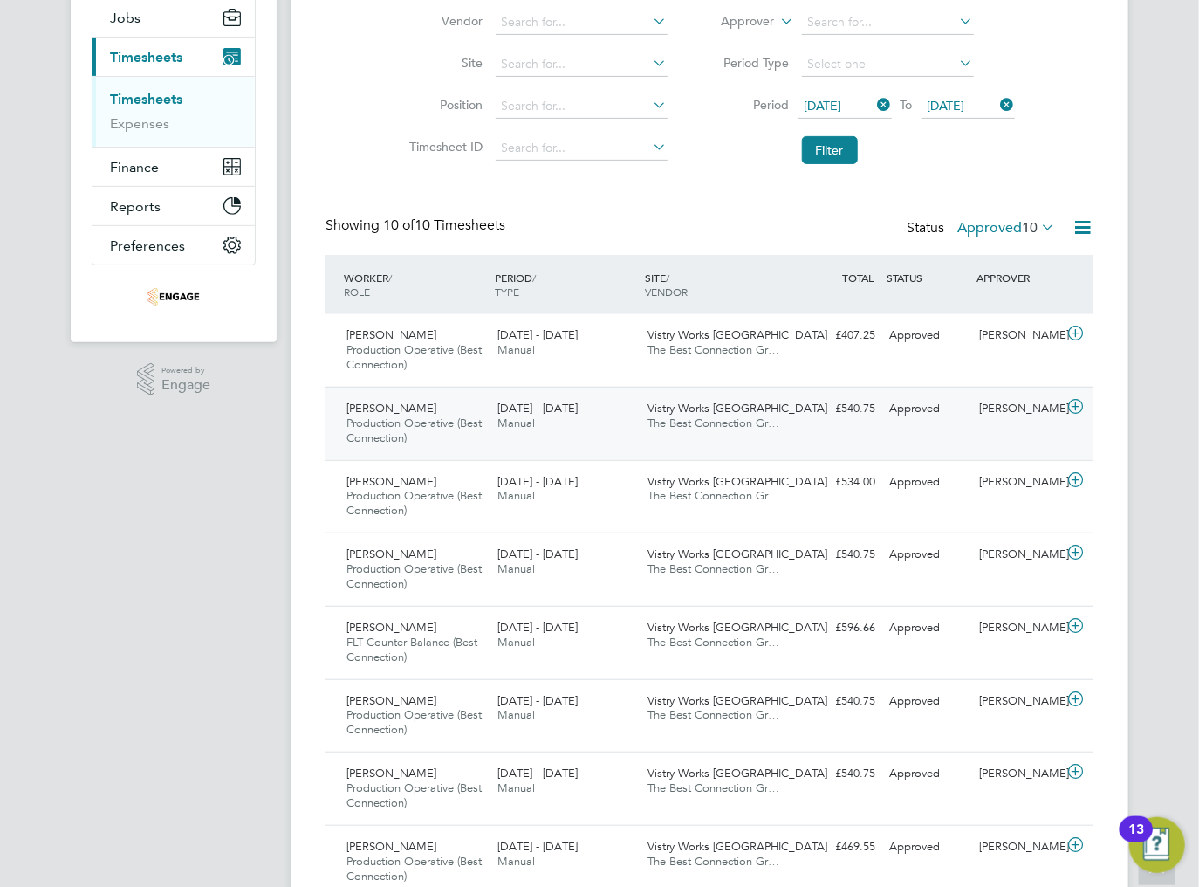
click at [593, 422] on div "[DATE] - [DATE] Manual" at bounding box center [566, 417] width 151 height 44
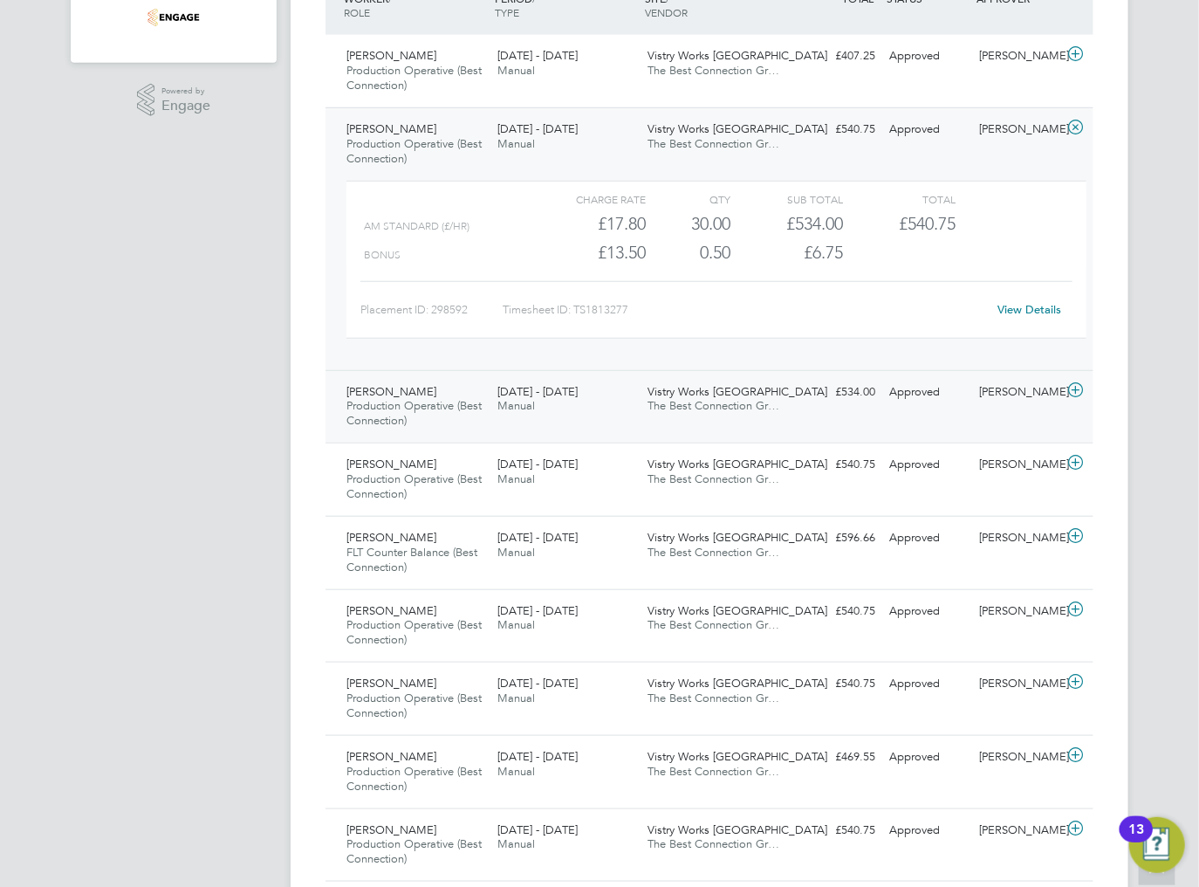
click at [793, 412] on div "[PERSON_NAME] Production Operative (Best Connection) [DATE] - [DATE] [DATE] - […" at bounding box center [710, 406] width 768 height 73
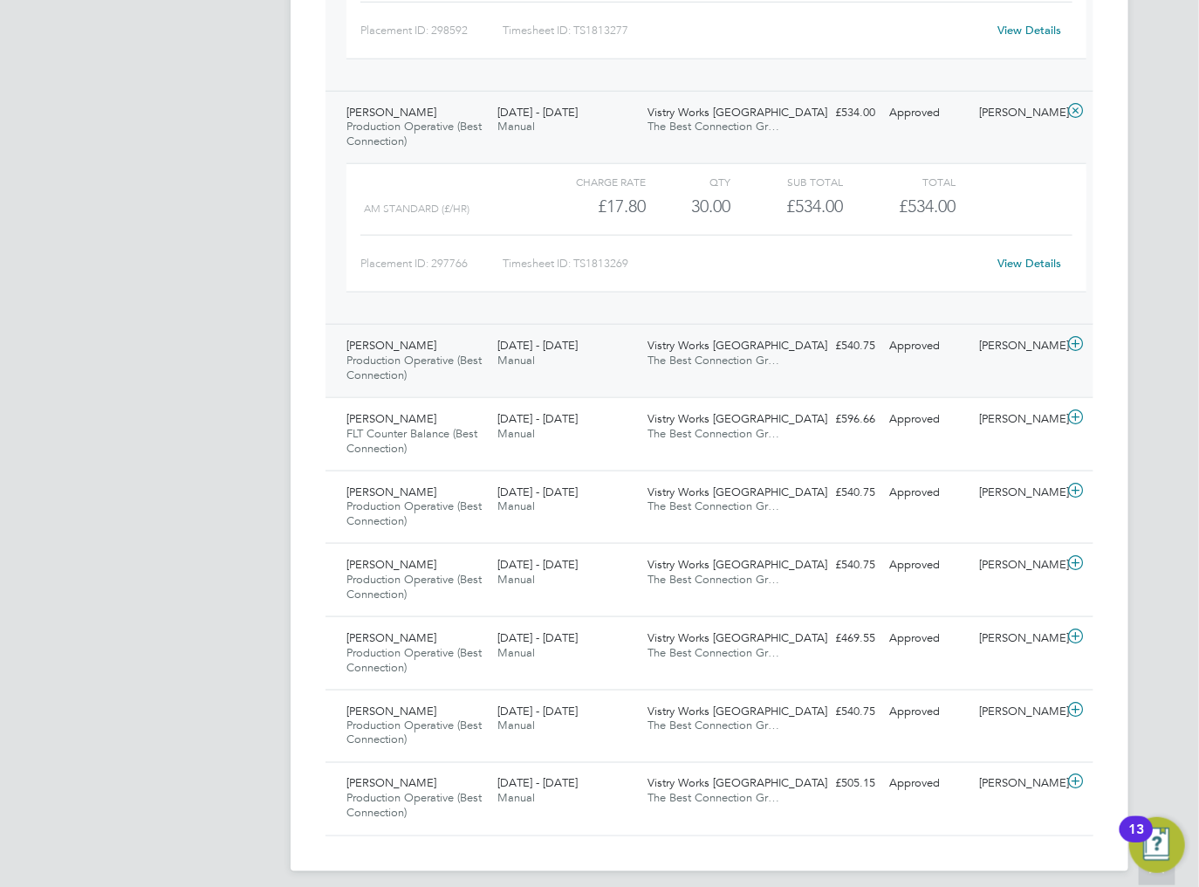
click at [789, 355] on div "Vistry Works [GEOGRAPHIC_DATA] The Best Connection Gr…" at bounding box center [717, 354] width 151 height 44
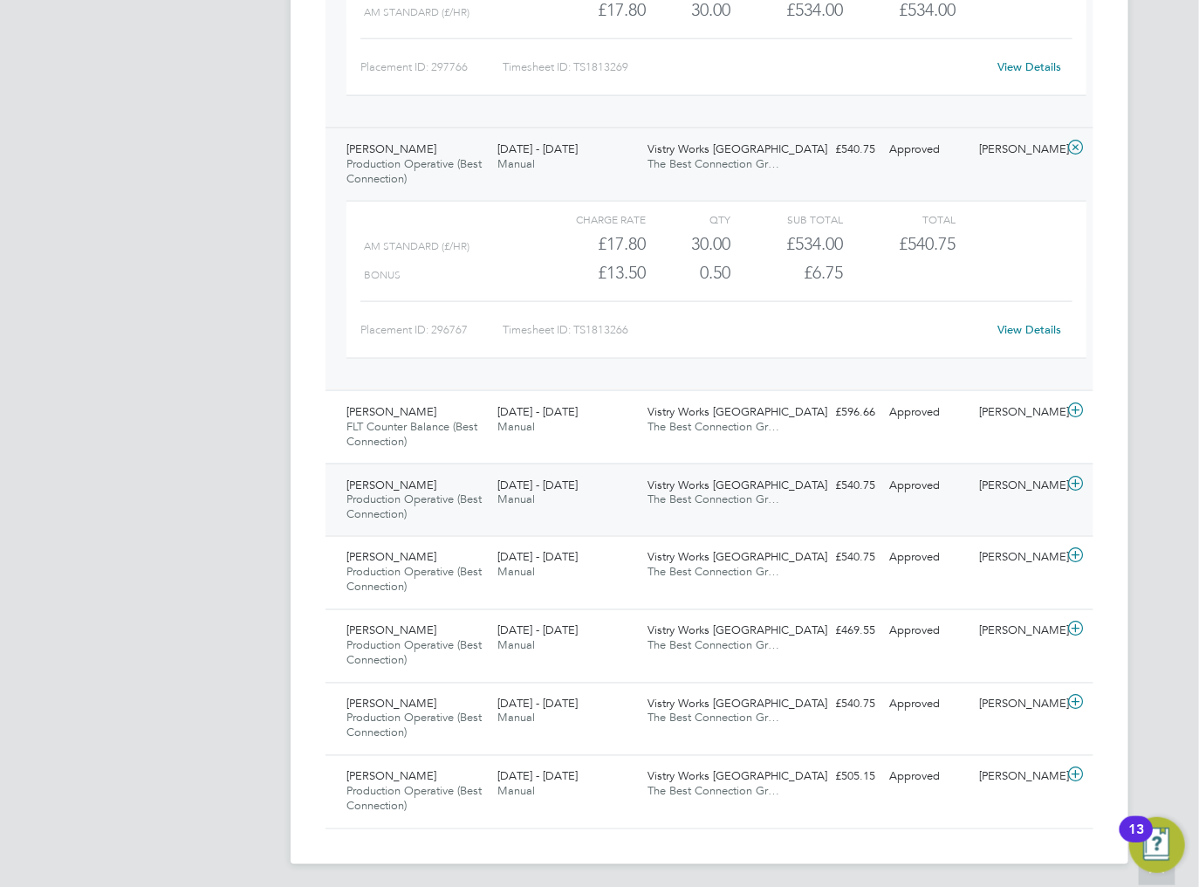
scroll to position [966, 0]
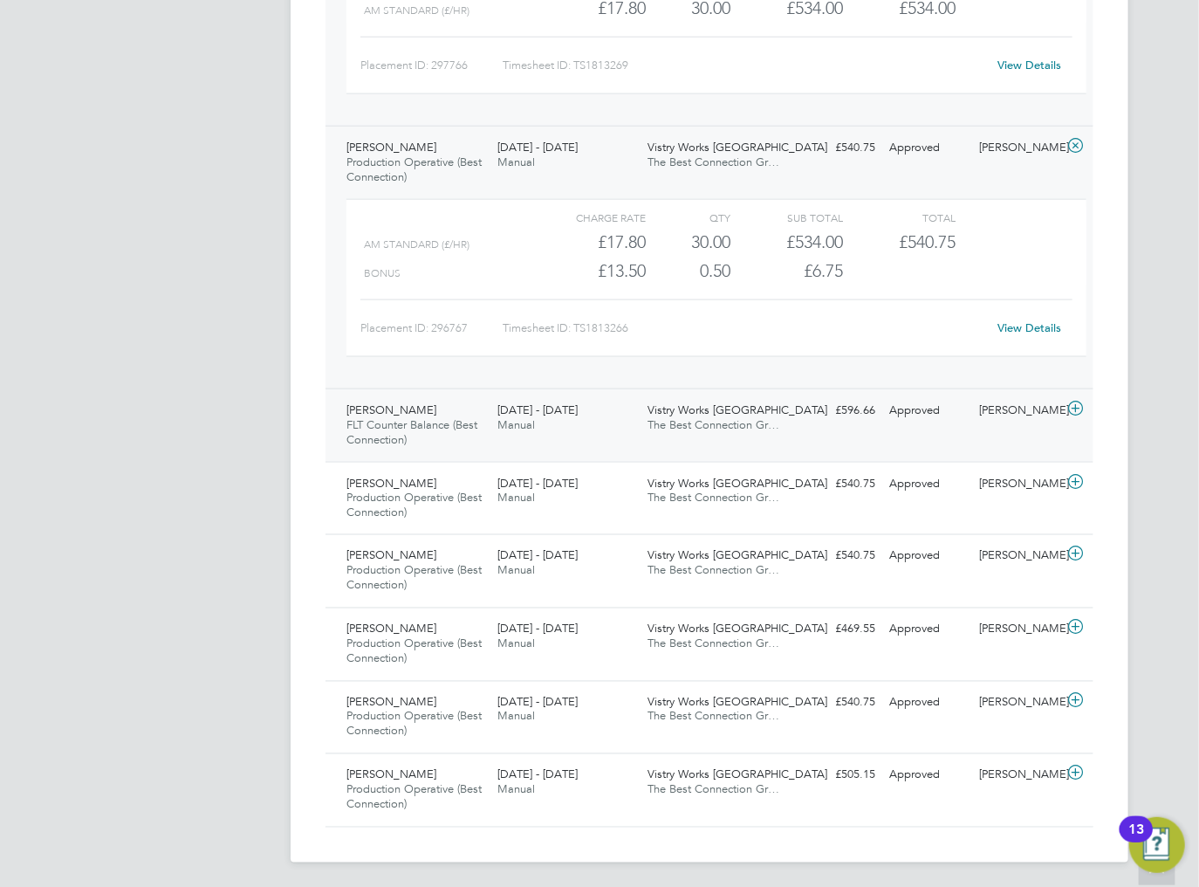
click at [786, 424] on div "Vistry Works [GEOGRAPHIC_DATA] The Best Connection Gr…" at bounding box center [717, 418] width 151 height 44
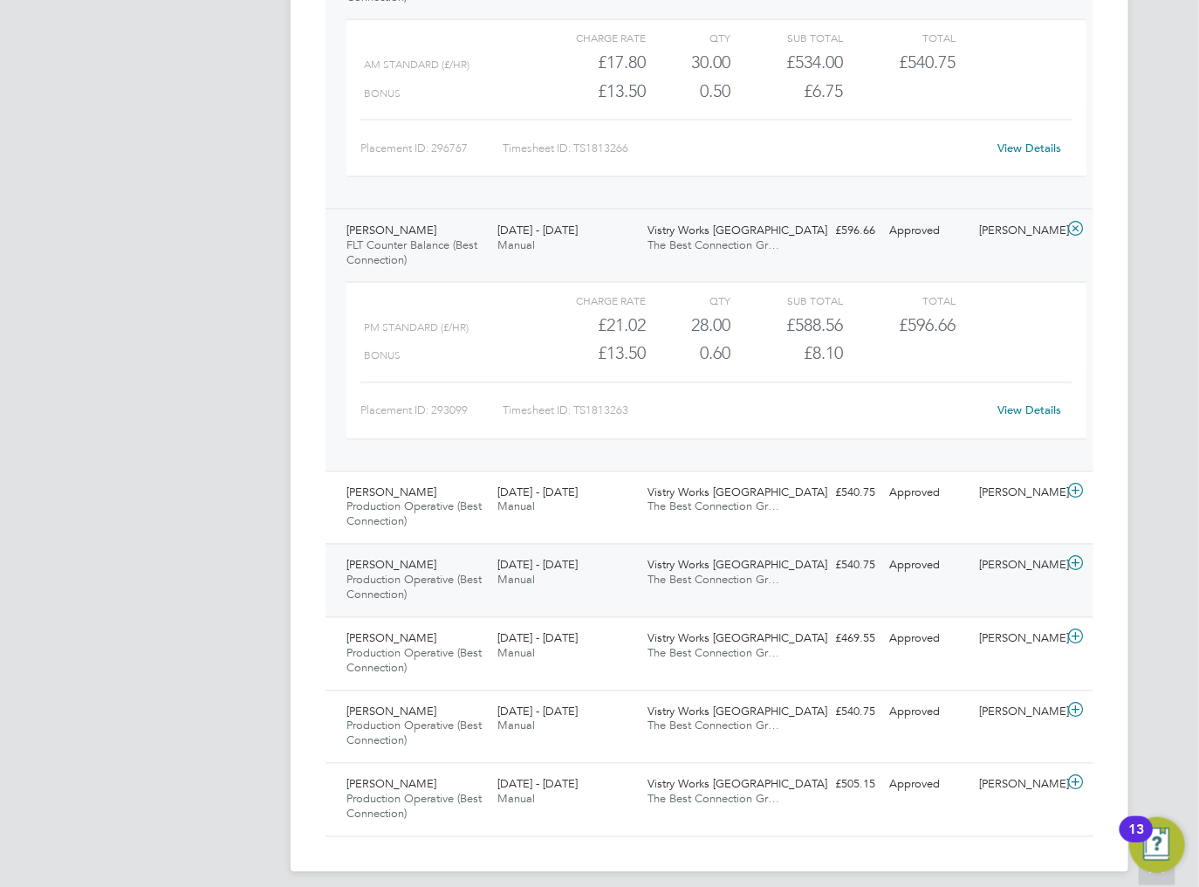
scroll to position [1155, 0]
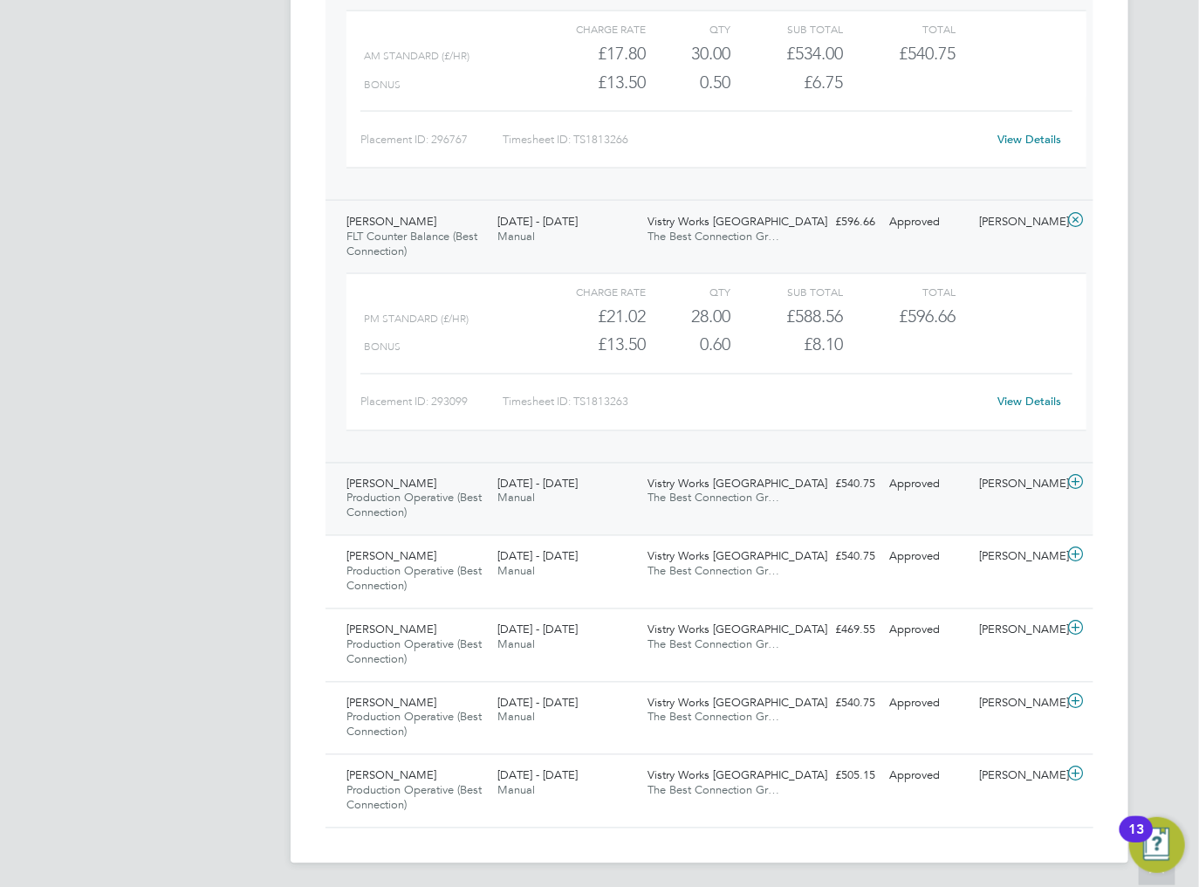
click at [814, 504] on div "[PERSON_NAME] Production Operative (Best Connection) [DATE] - [DATE] [DATE] - […" at bounding box center [710, 499] width 768 height 73
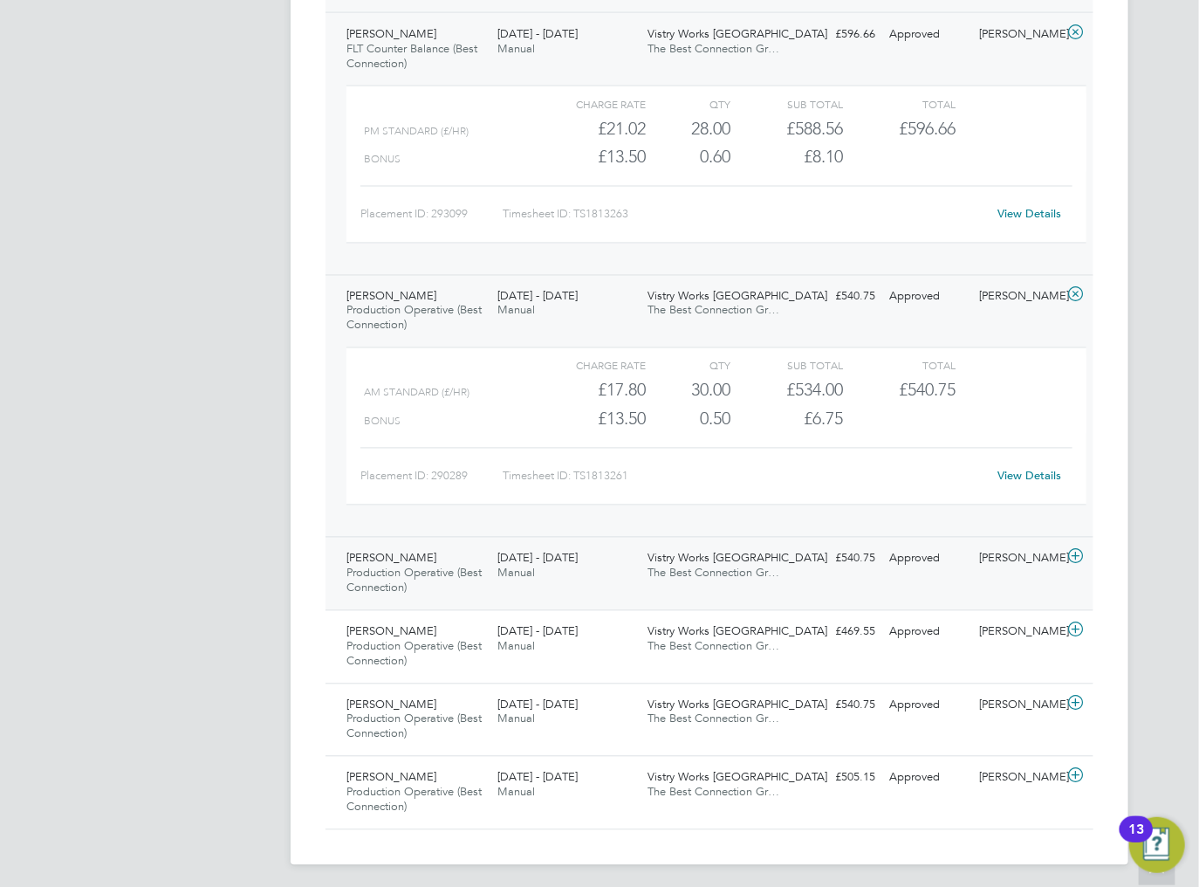
scroll to position [1344, 0]
click at [796, 545] on div "£540.75 Approved" at bounding box center [837, 557] width 91 height 29
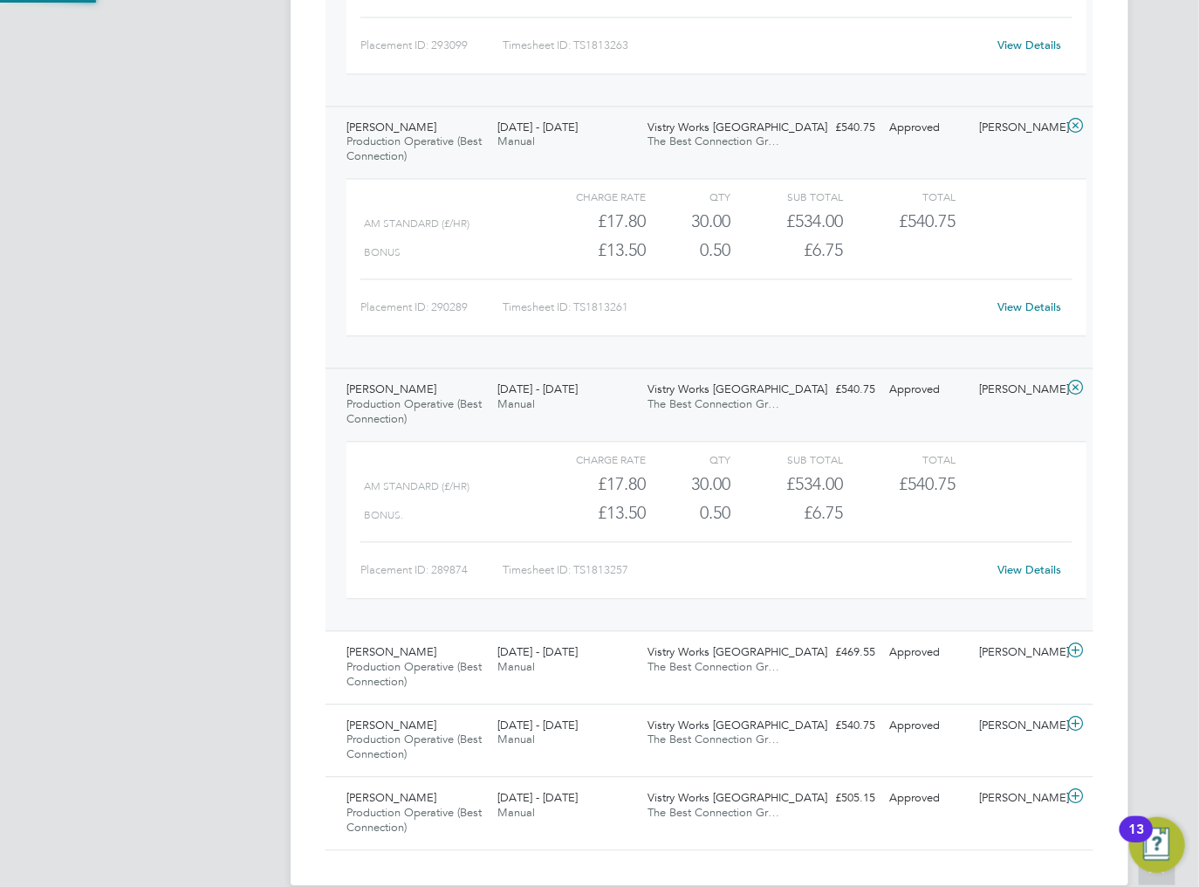
scroll to position [1533, 0]
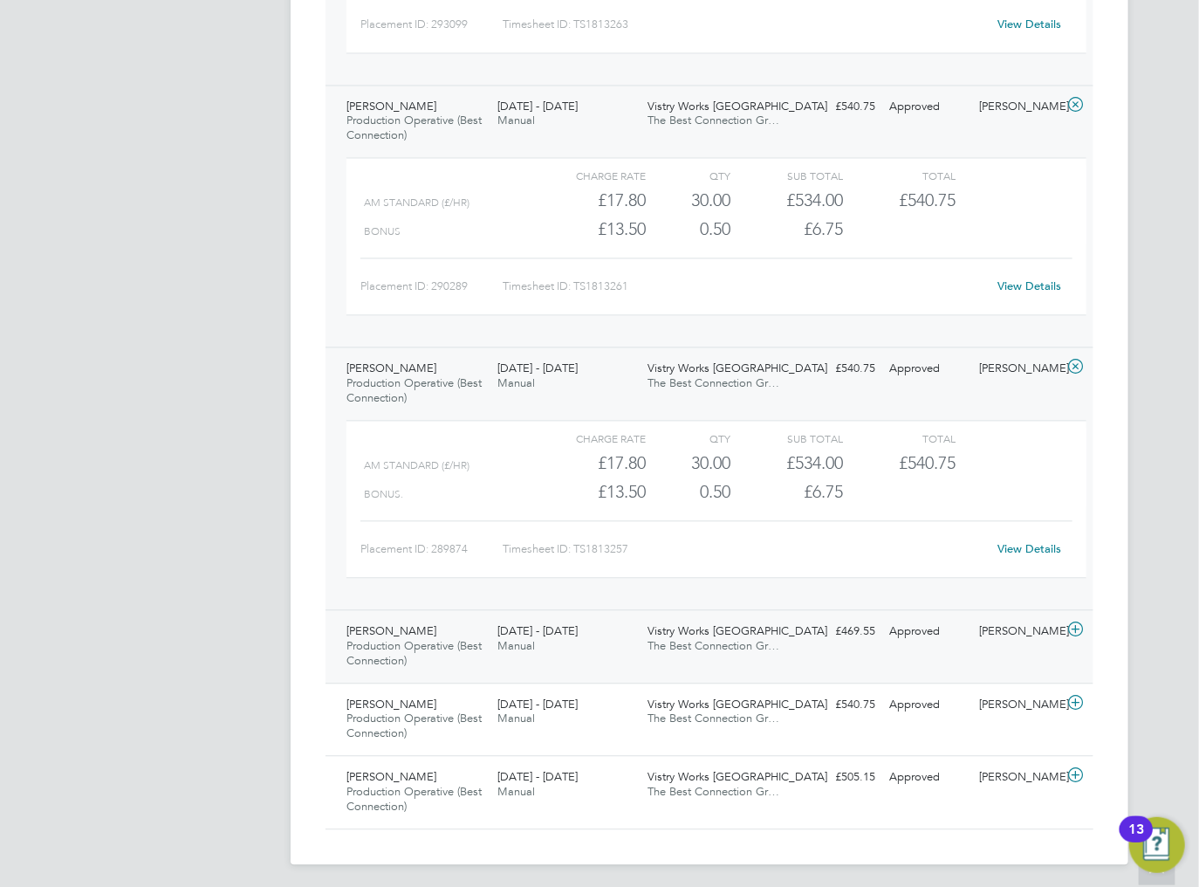
click at [768, 646] on span "The Best Connection Gr…" at bounding box center [715, 645] width 132 height 15
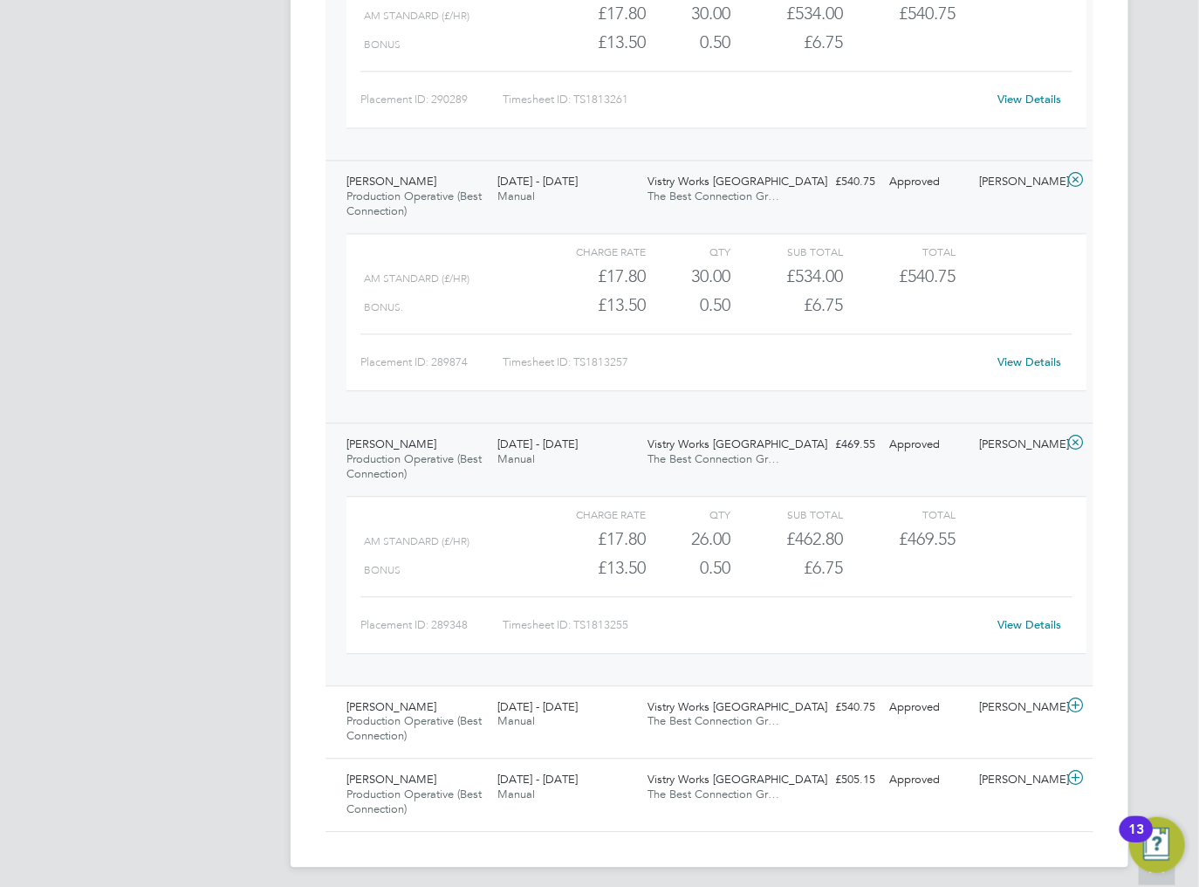
scroll to position [1721, 0]
click at [788, 699] on div "Vistry Works [GEOGRAPHIC_DATA] The Best Connection Gr…" at bounding box center [717, 713] width 151 height 44
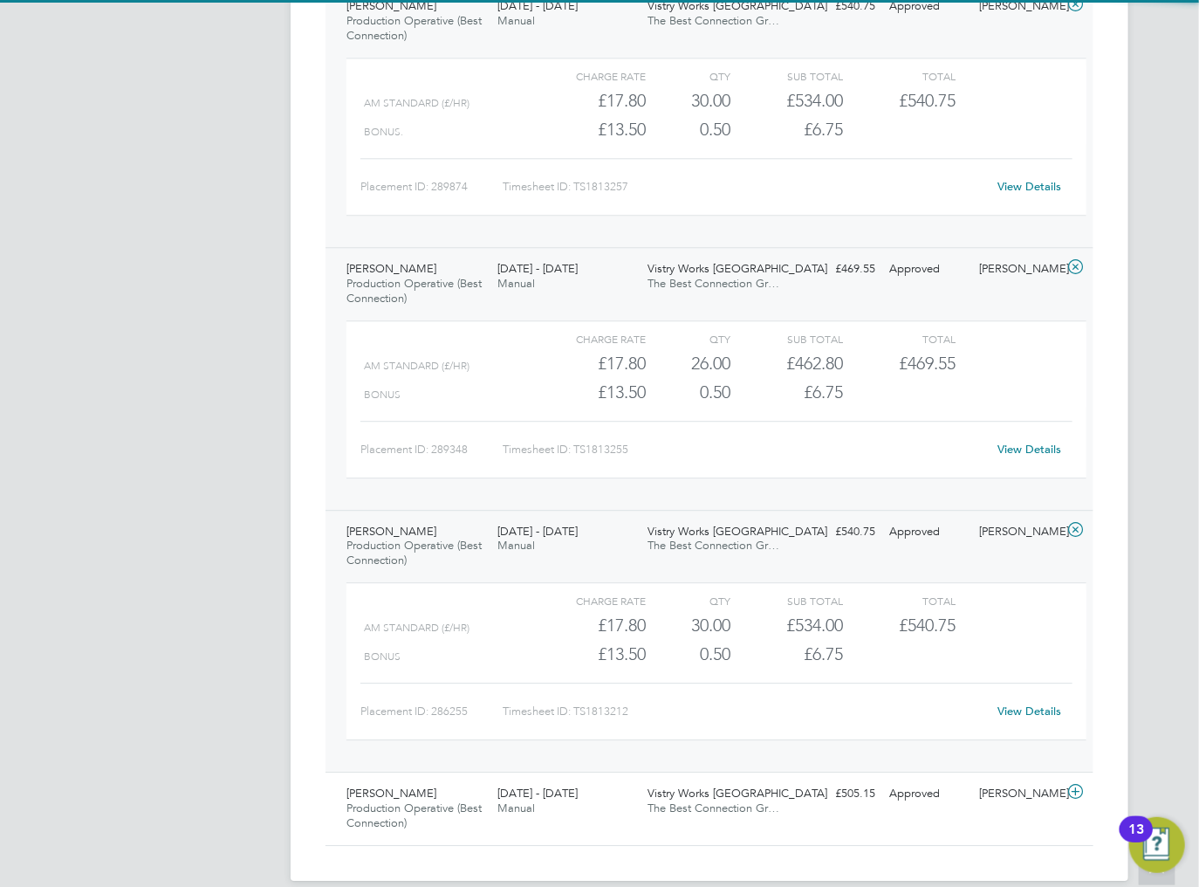
scroll to position [1910, 0]
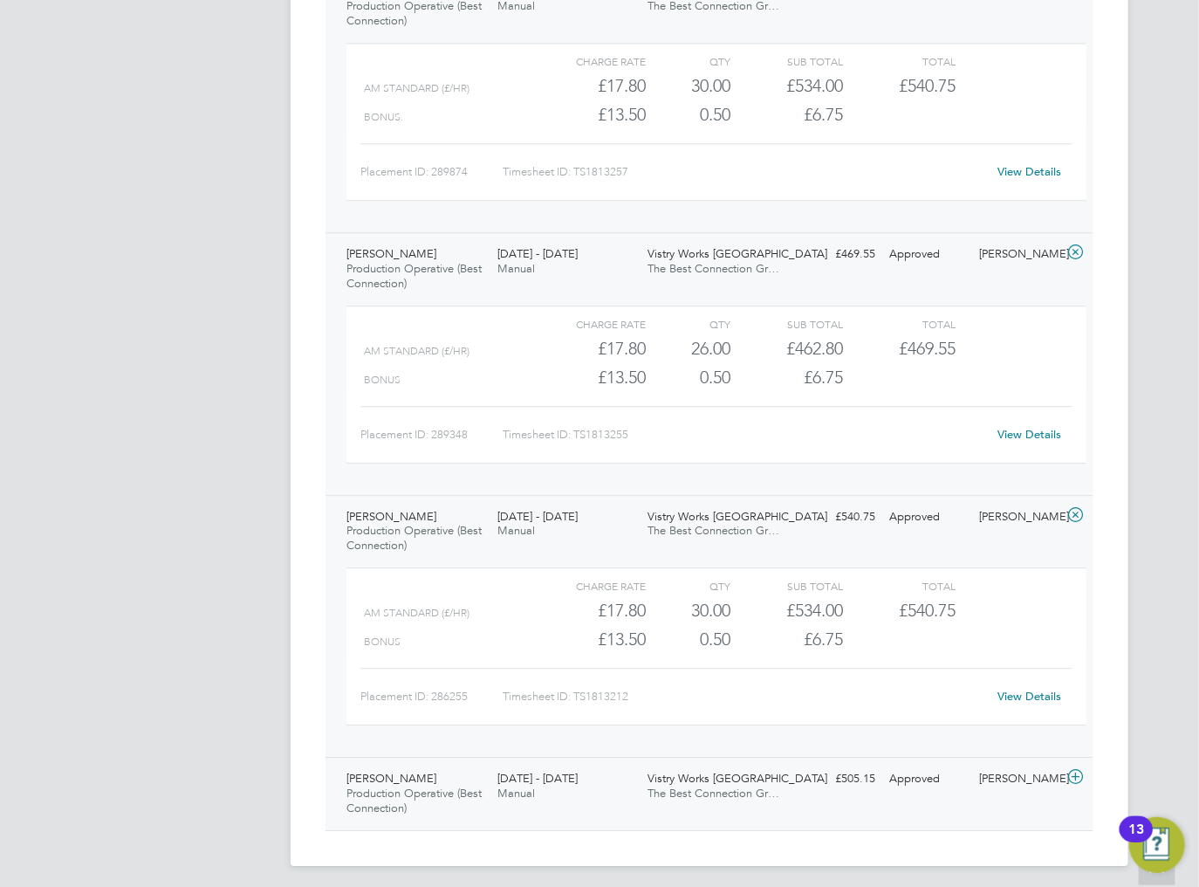
click at [670, 778] on span "Vistry Works [GEOGRAPHIC_DATA]" at bounding box center [739, 778] width 180 height 15
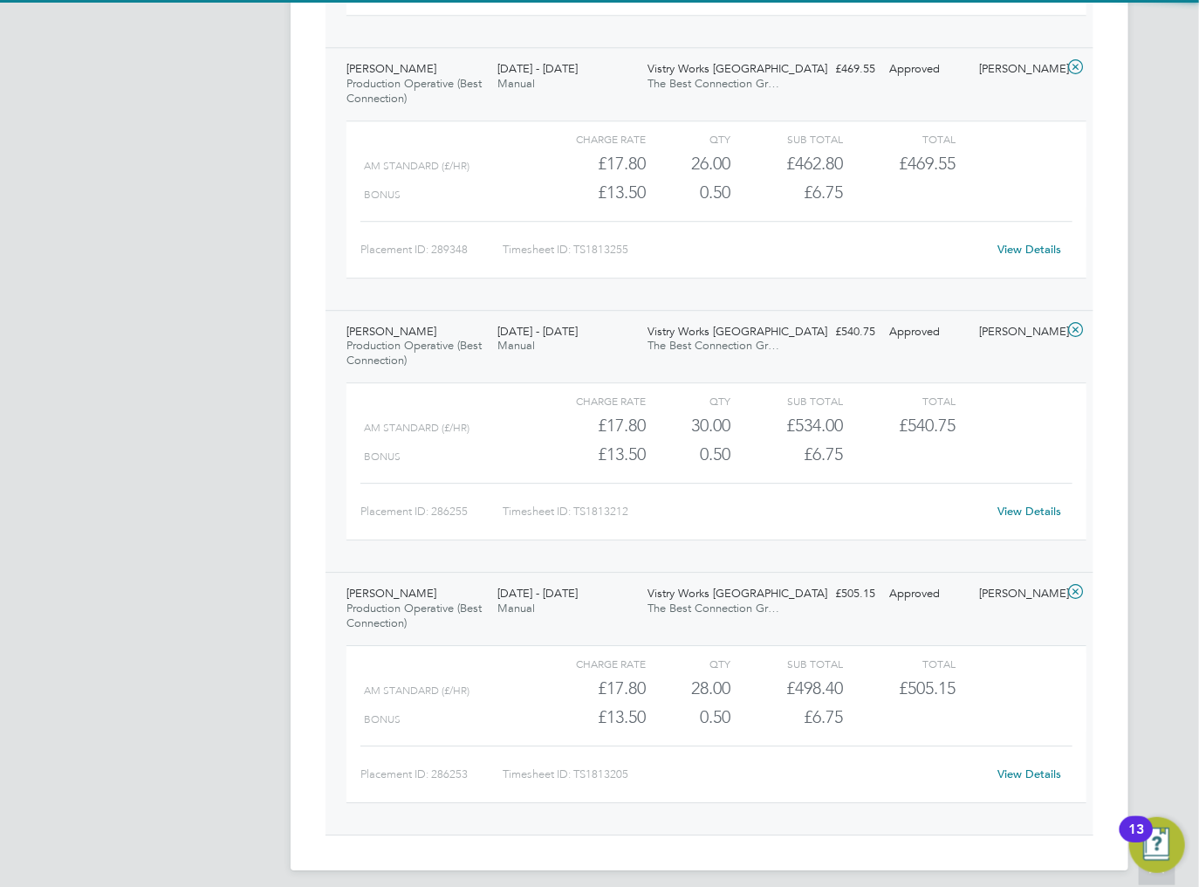
scroll to position [2099, 0]
